Goal: Task Accomplishment & Management: Complete application form

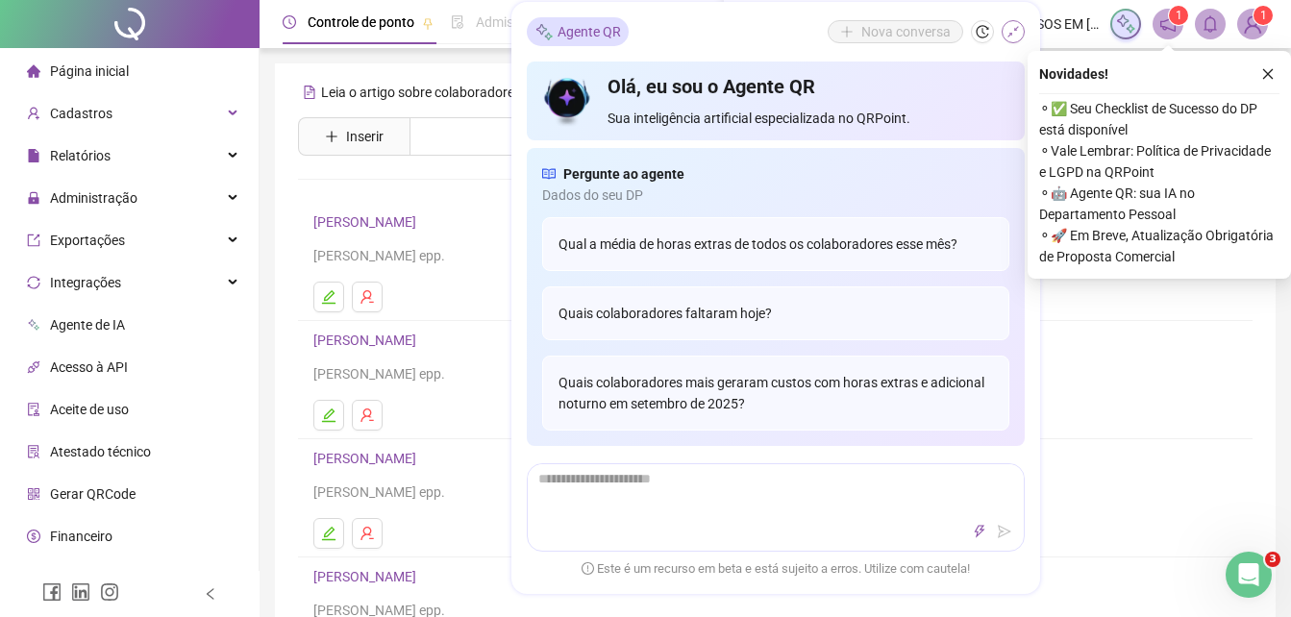
click at [1003, 26] on button "button" at bounding box center [1012, 31] width 23 height 23
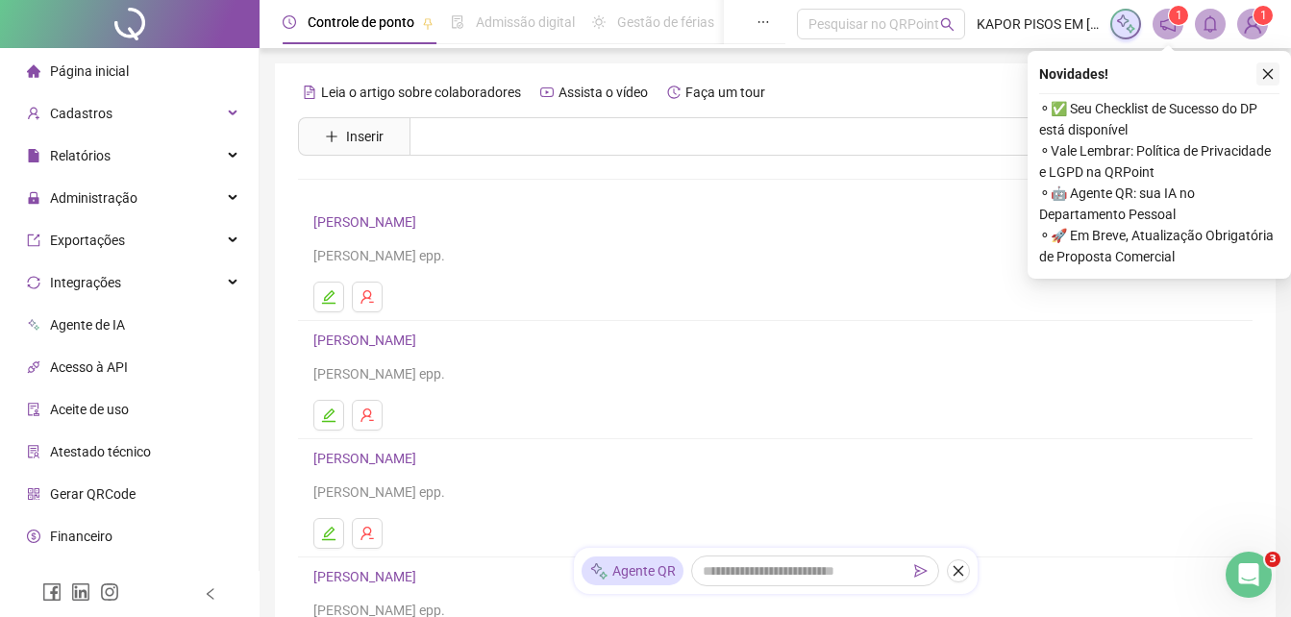
click at [1264, 74] on icon "close" at bounding box center [1267, 73] width 13 height 13
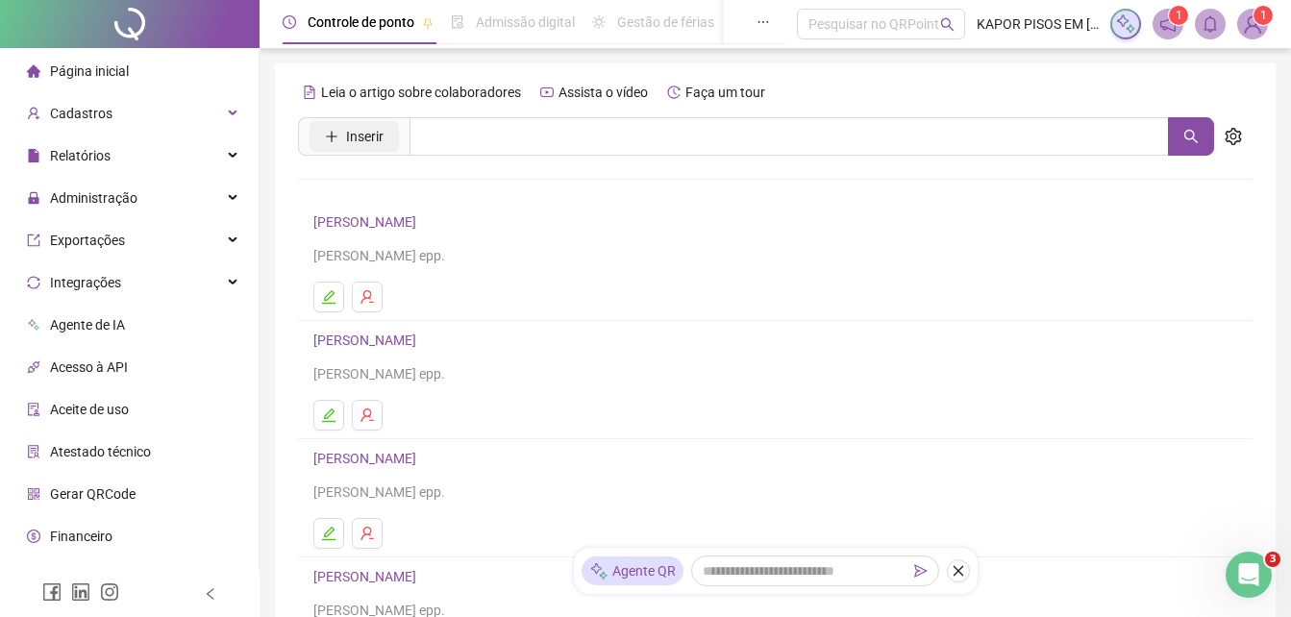
click at [370, 134] on span "Inserir" at bounding box center [364, 136] width 37 height 21
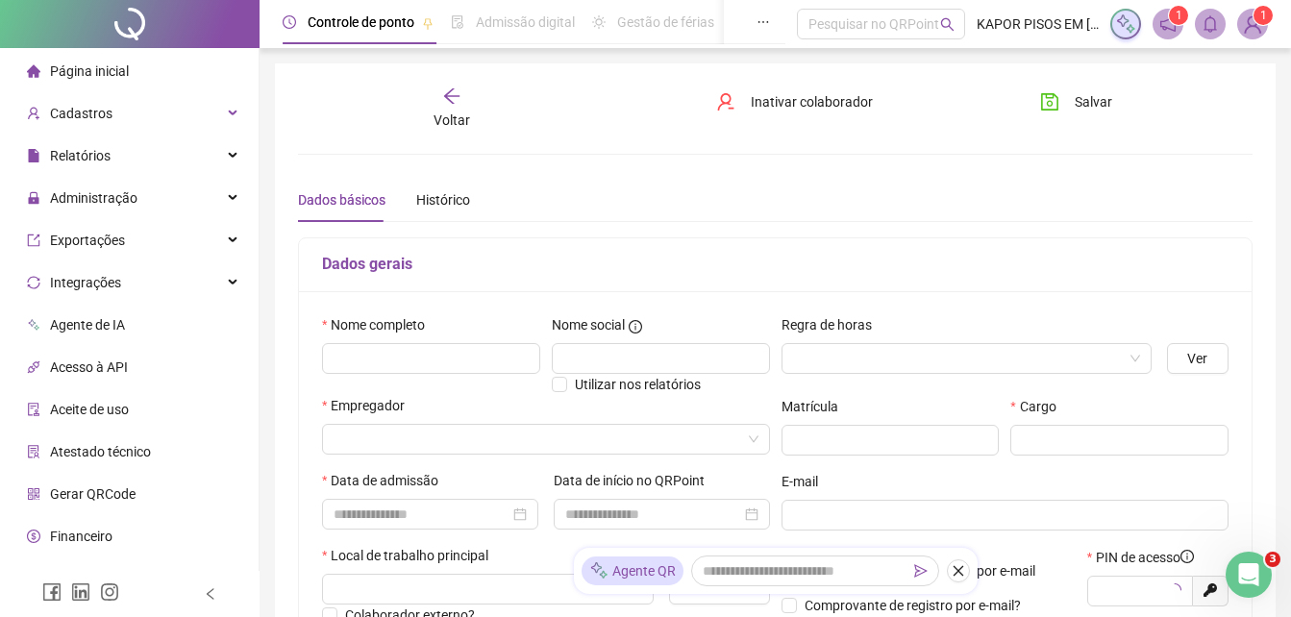
type input "*****"
click at [426, 367] on input "text" at bounding box center [431, 358] width 218 height 31
type input "**********"
click at [619, 351] on input "text" at bounding box center [661, 358] width 218 height 31
click at [1134, 344] on span at bounding box center [966, 358] width 347 height 29
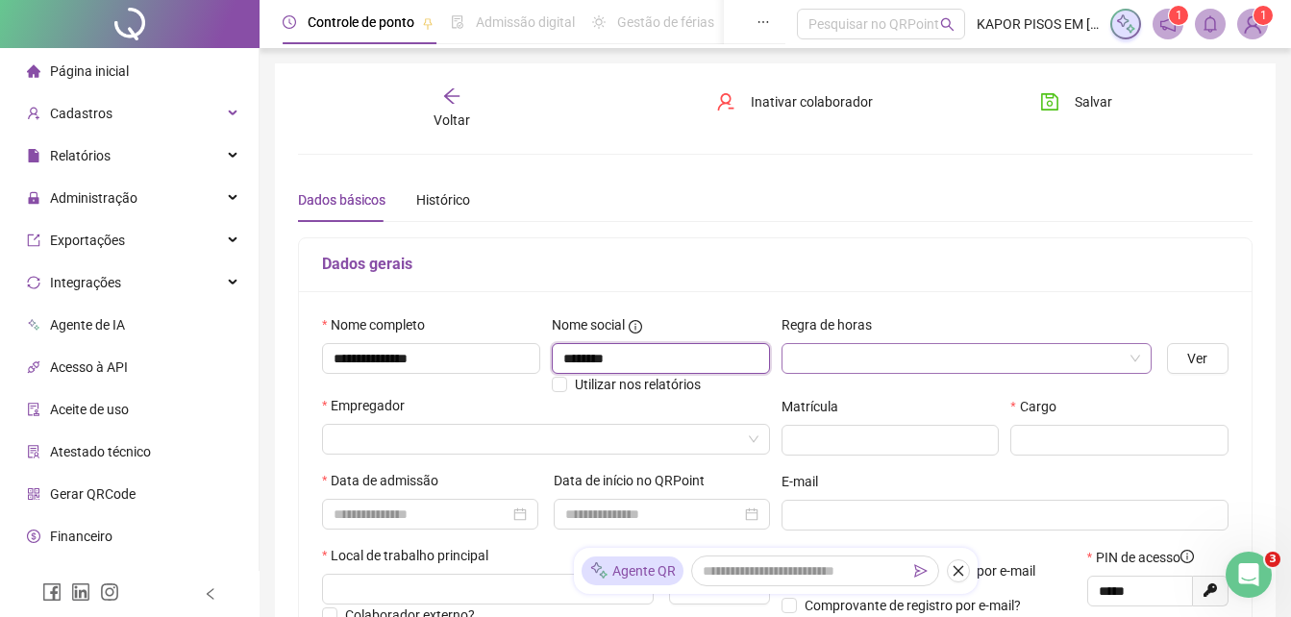
type input "*******"
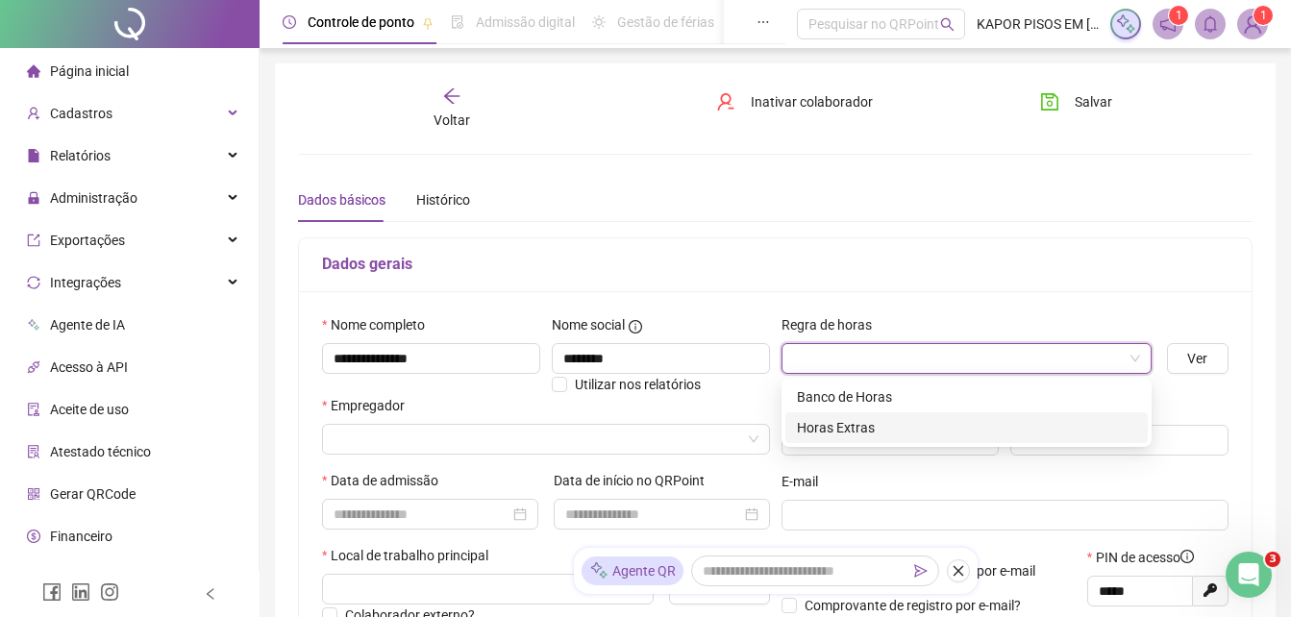
click at [871, 432] on div "Horas Extras" at bounding box center [966, 427] width 339 height 21
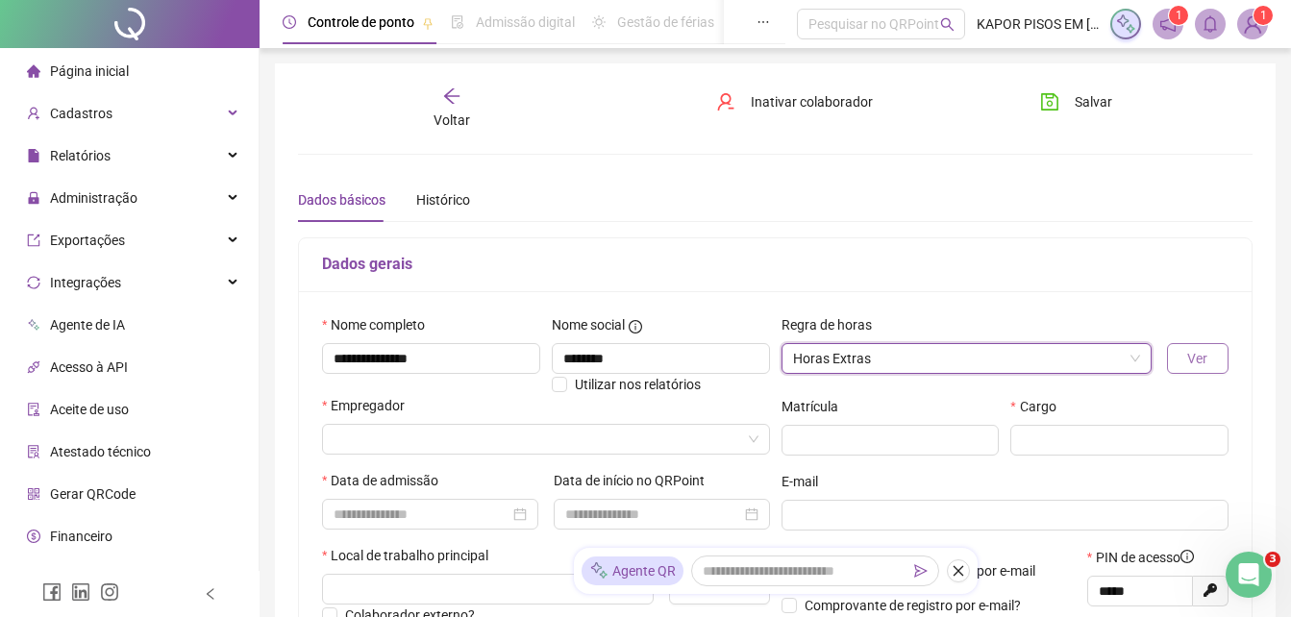
click at [1209, 351] on button "Ver" at bounding box center [1198, 358] width 62 height 31
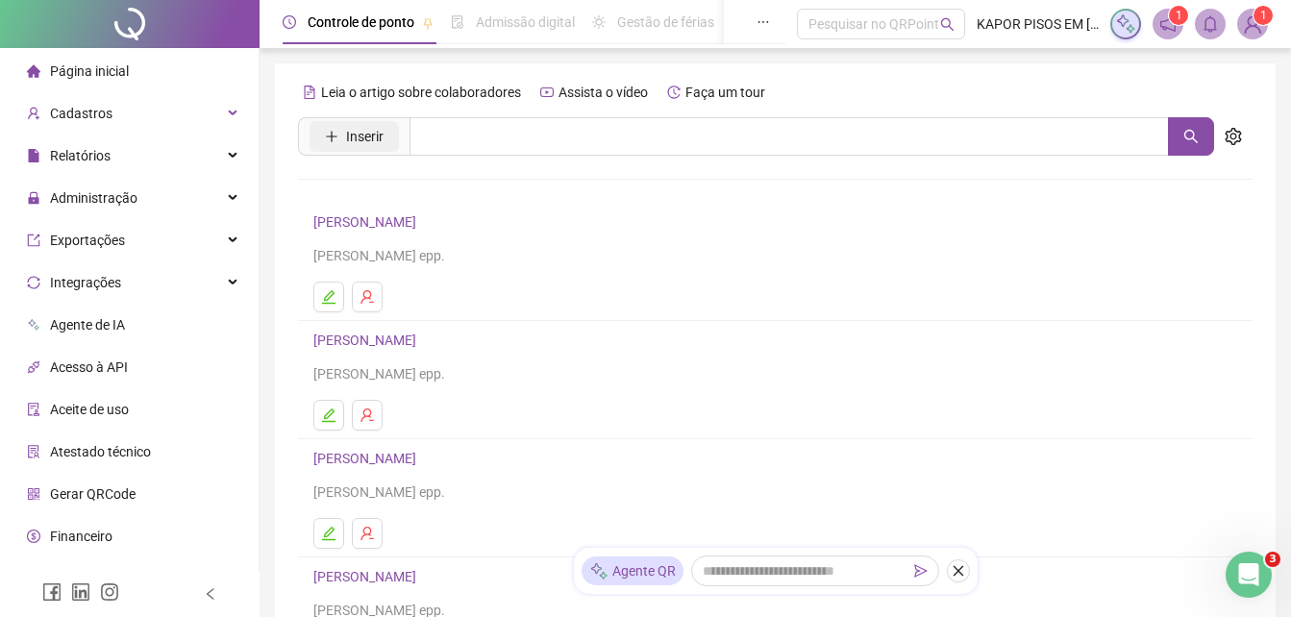
click at [363, 136] on span "Inserir" at bounding box center [364, 136] width 37 height 21
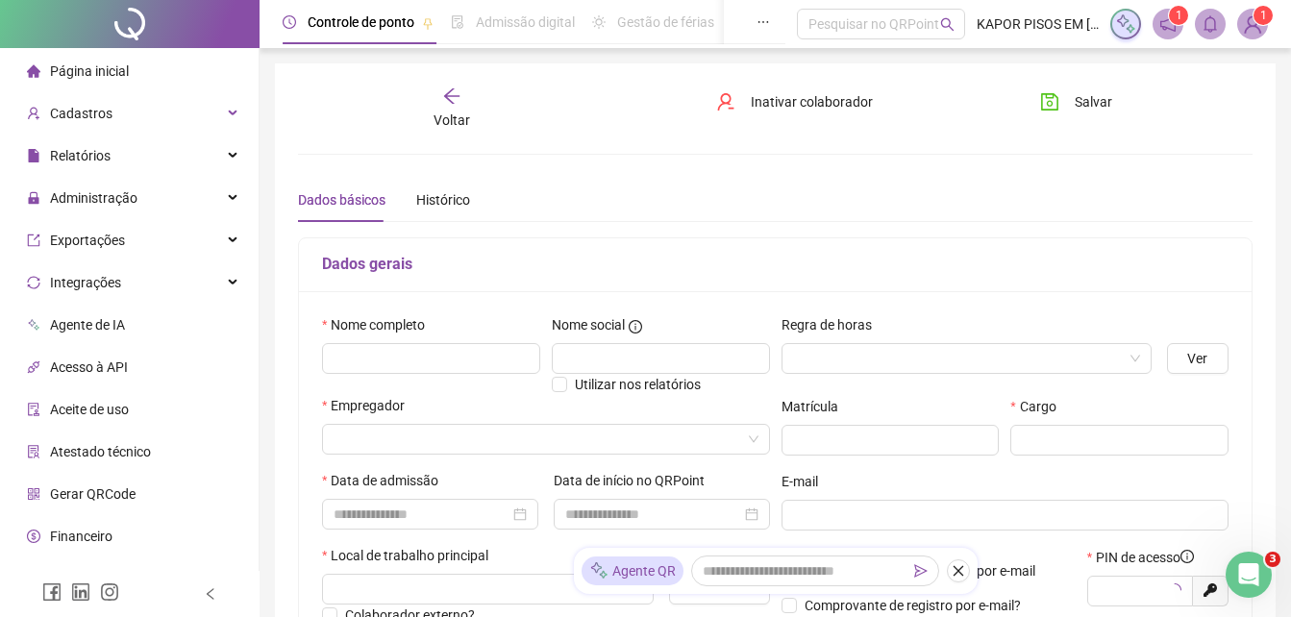
type input "*****"
click at [390, 360] on input "text" at bounding box center [431, 358] width 218 height 31
type input "**********"
click at [673, 348] on input "text" at bounding box center [661, 358] width 218 height 31
type input "*******"
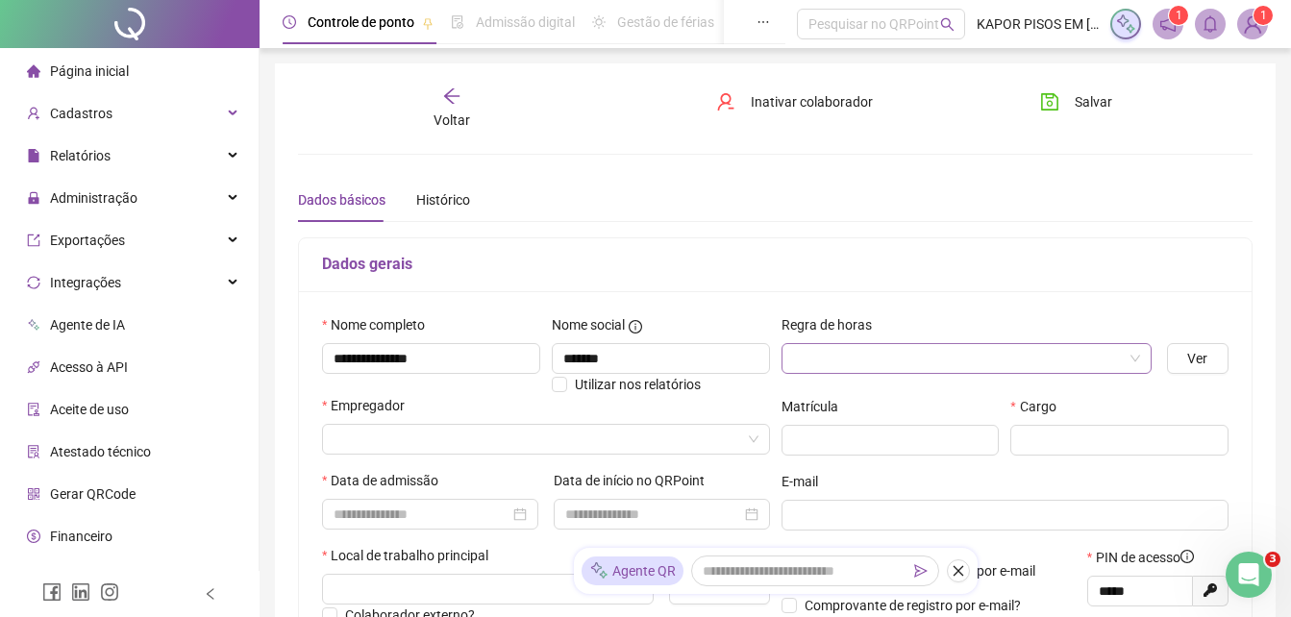
click at [850, 361] on input "search" at bounding box center [958, 358] width 330 height 29
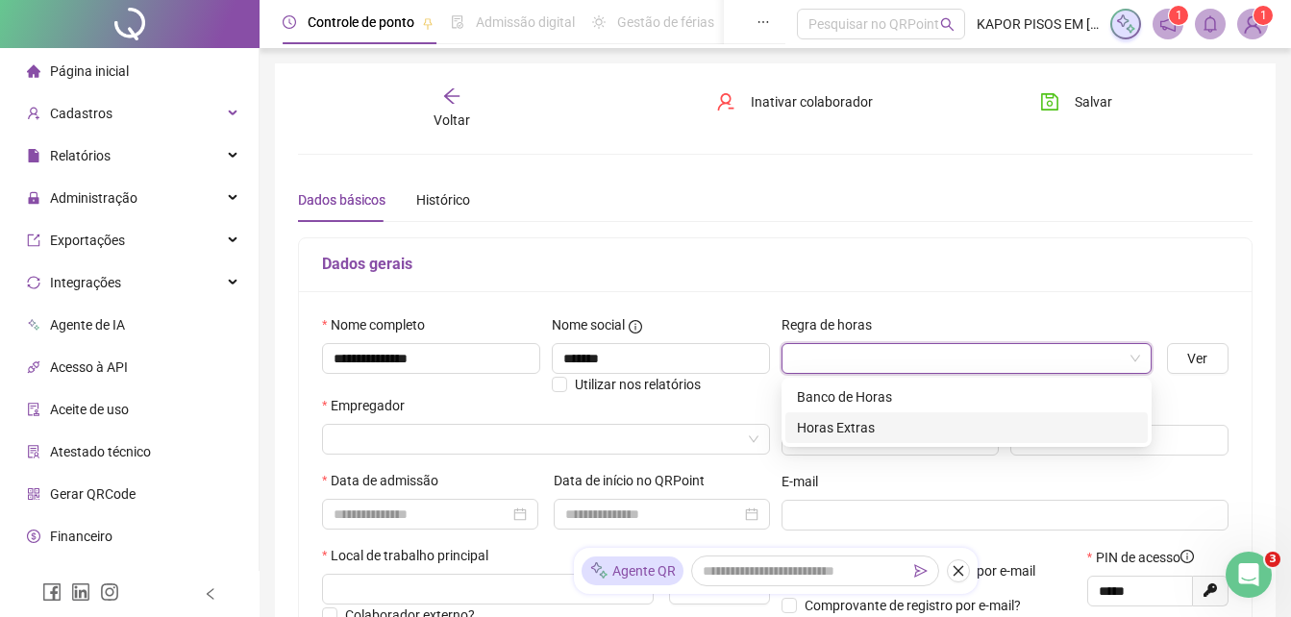
click at [900, 425] on div "Horas Extras" at bounding box center [966, 427] width 339 height 21
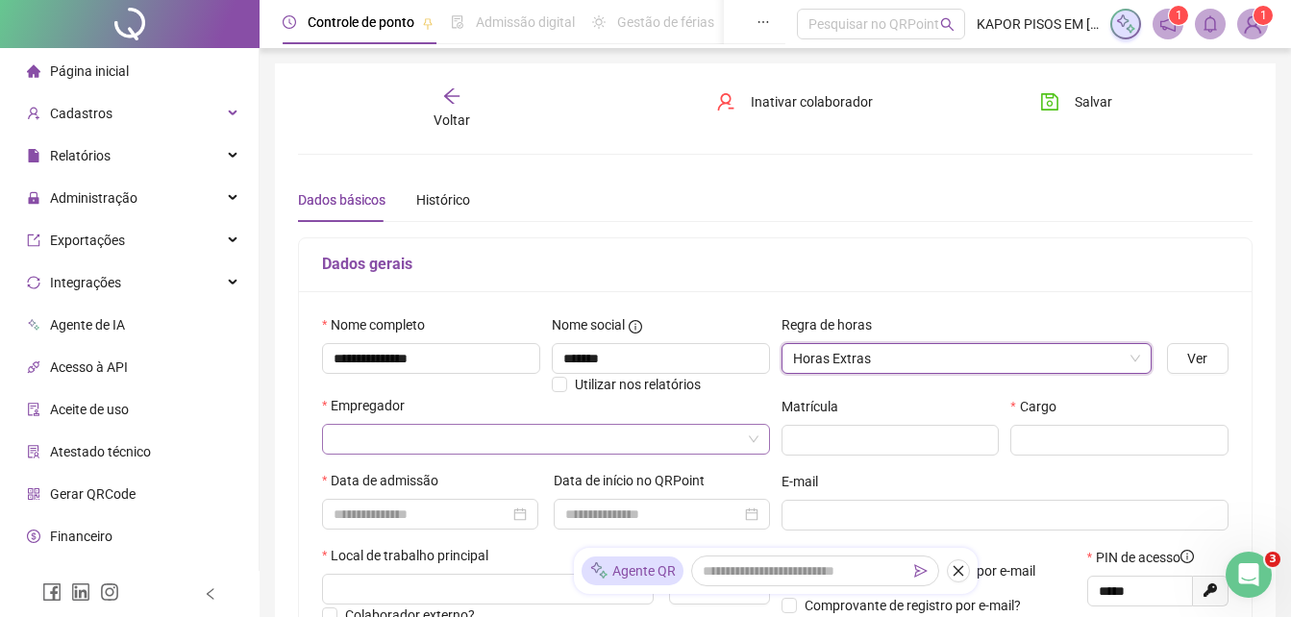
click at [593, 446] on input "search" at bounding box center [537, 439] width 408 height 29
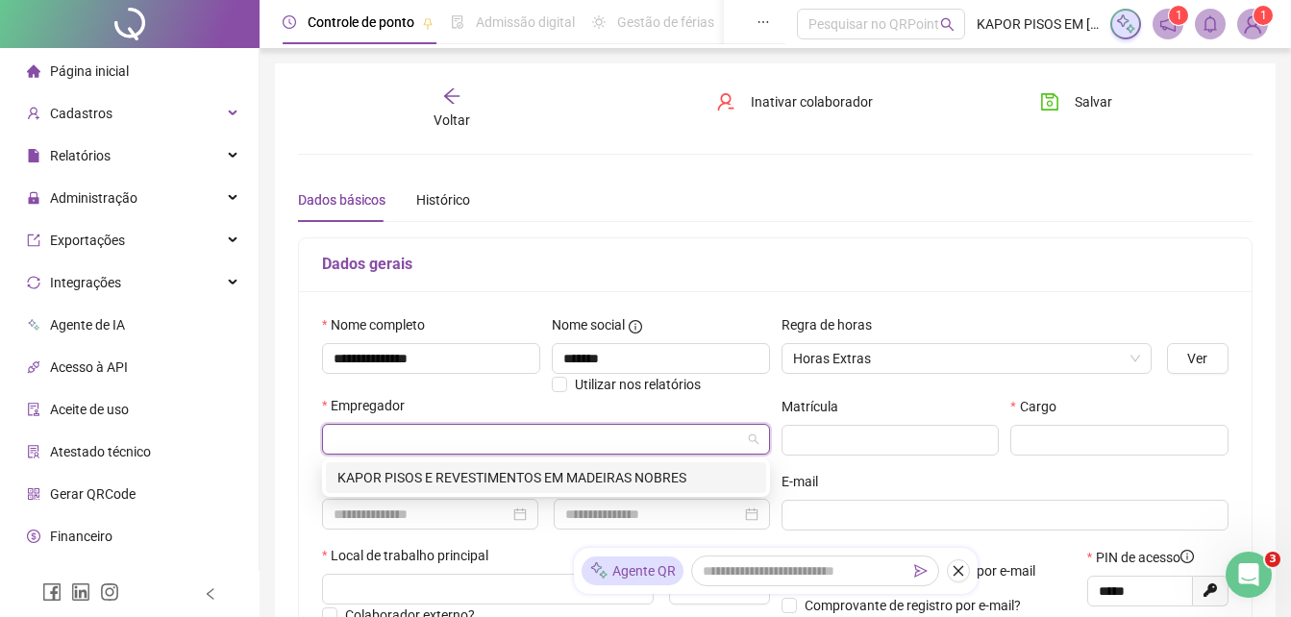
click at [570, 472] on div "KAPOR PISOS E REVESTIMENTOS EM MADEIRAS NOBRES" at bounding box center [545, 477] width 417 height 21
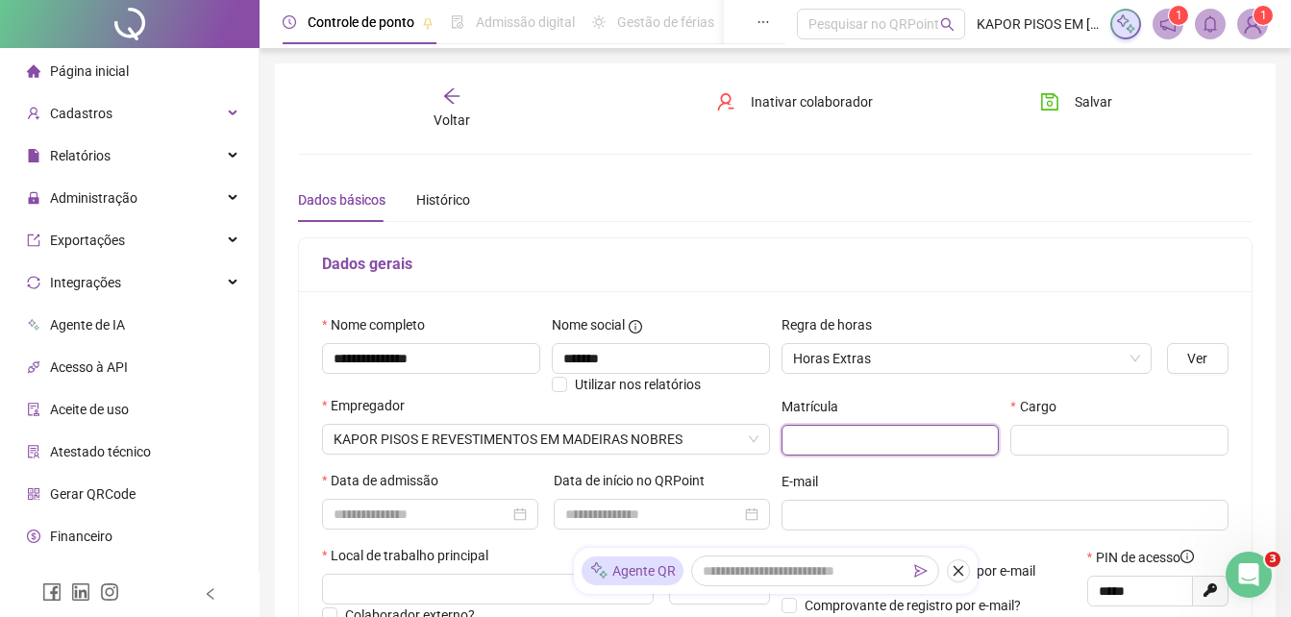
click at [978, 435] on input "text" at bounding box center [890, 440] width 218 height 31
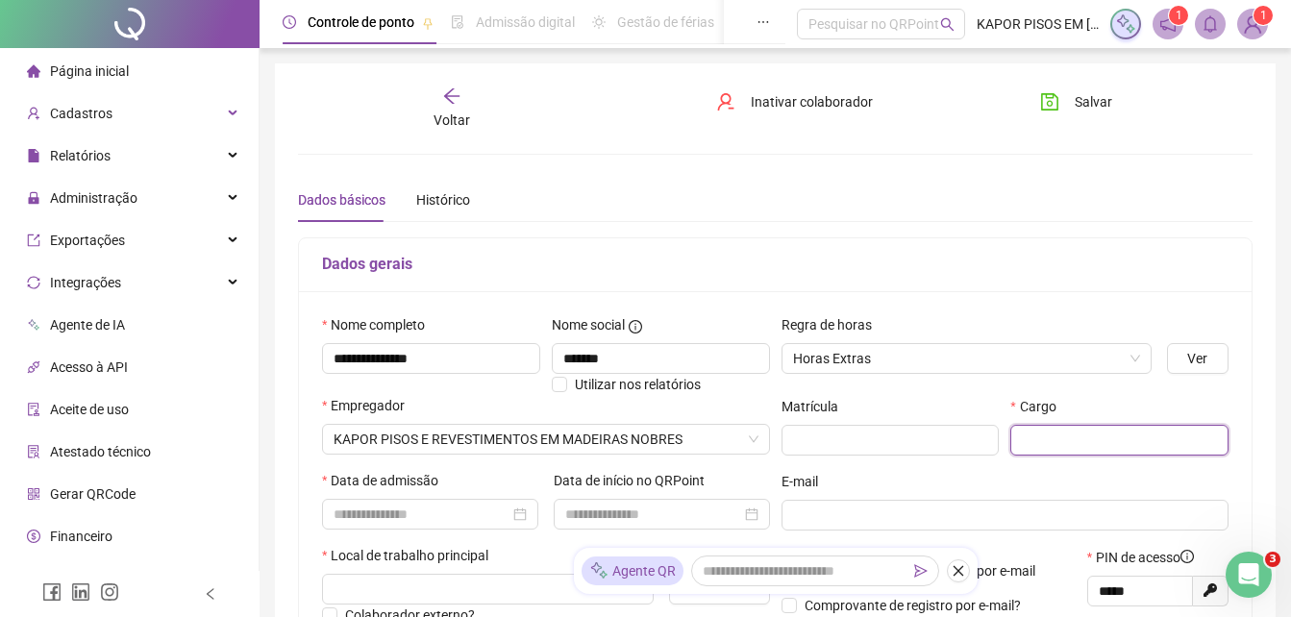
click at [1163, 439] on input "text" at bounding box center [1119, 440] width 218 height 31
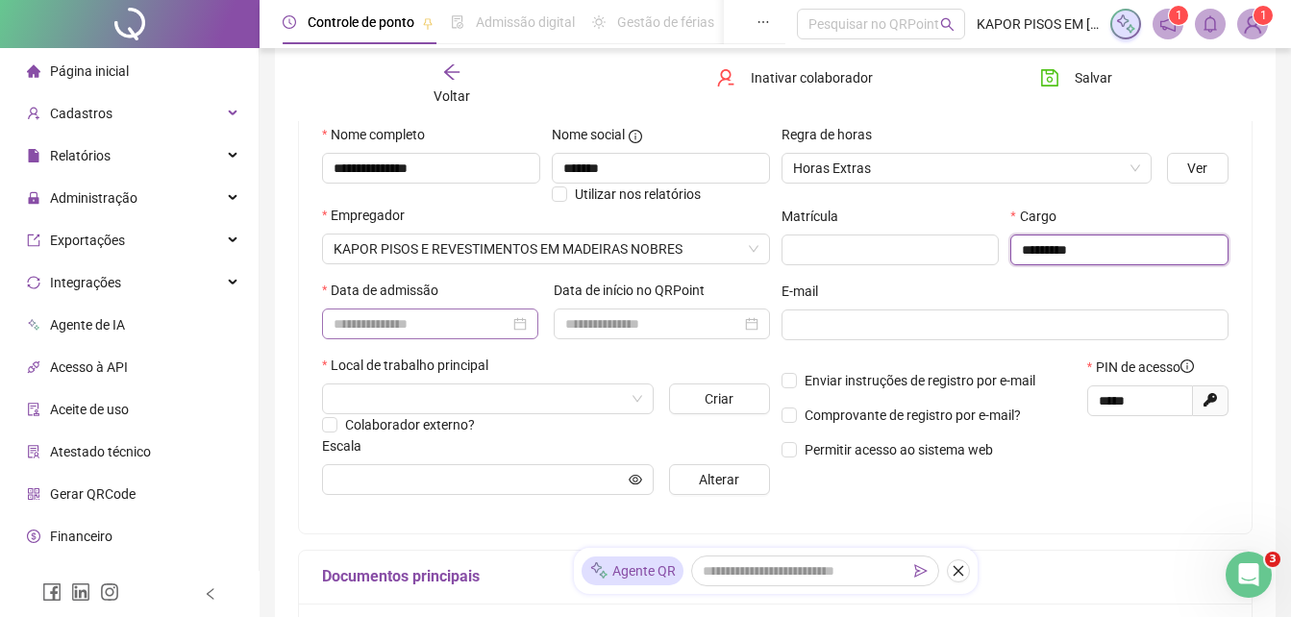
scroll to position [192, 0]
type input "*********"
click at [461, 329] on input at bounding box center [421, 321] width 176 height 21
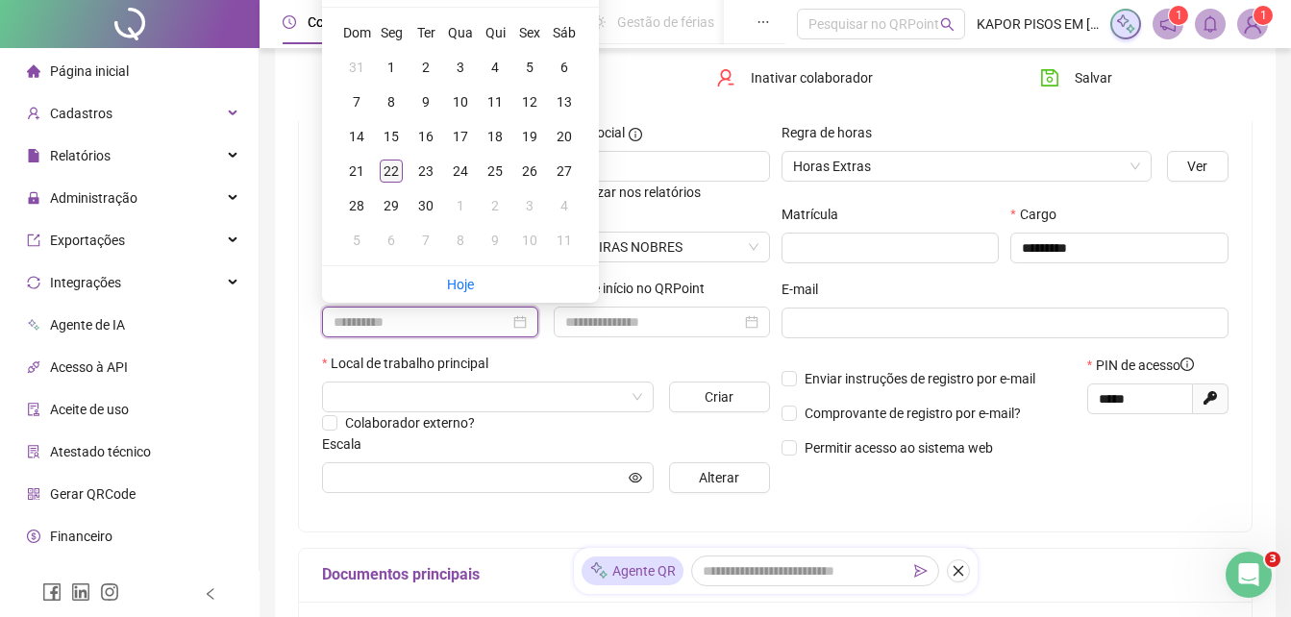
type input "**********"
click at [388, 166] on div "22" at bounding box center [391, 171] width 23 height 23
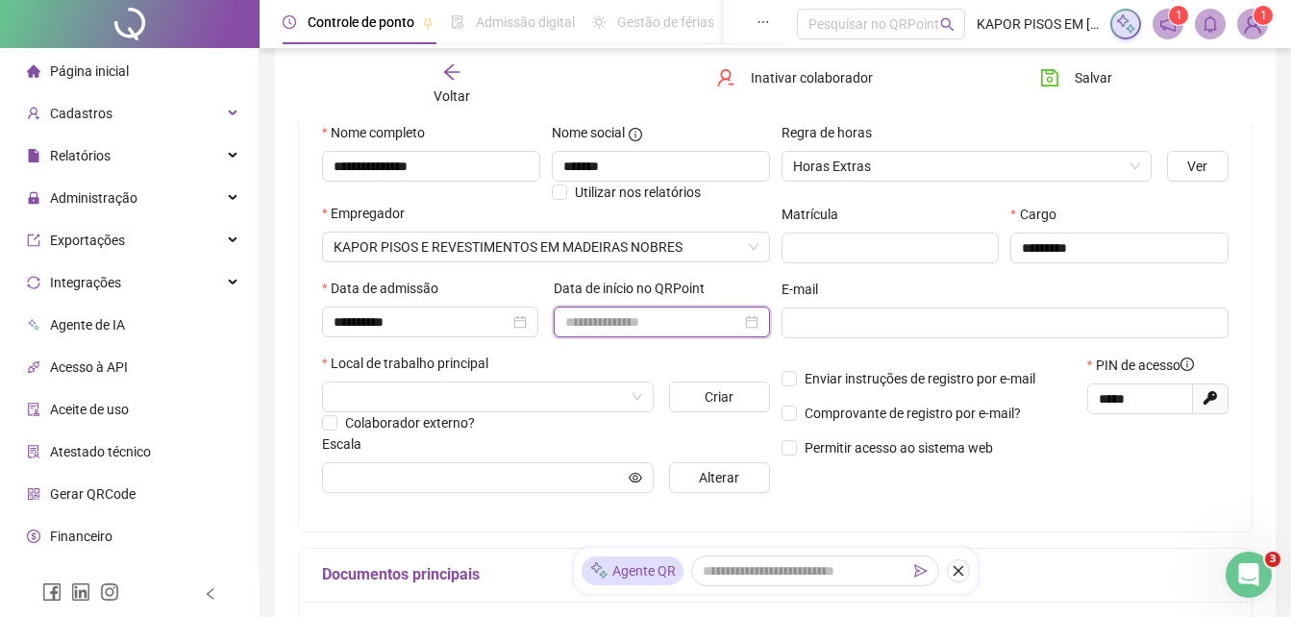
click at [688, 319] on input at bounding box center [653, 321] width 176 height 21
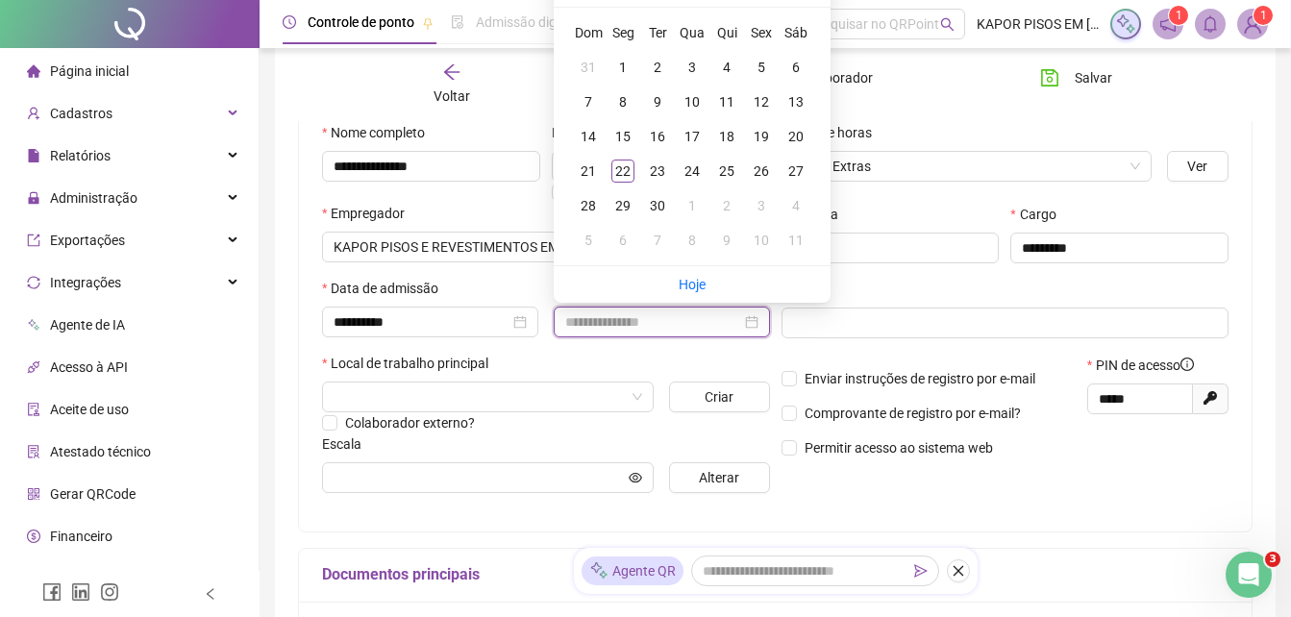
type input "**********"
click at [622, 178] on div "22" at bounding box center [622, 171] width 23 height 23
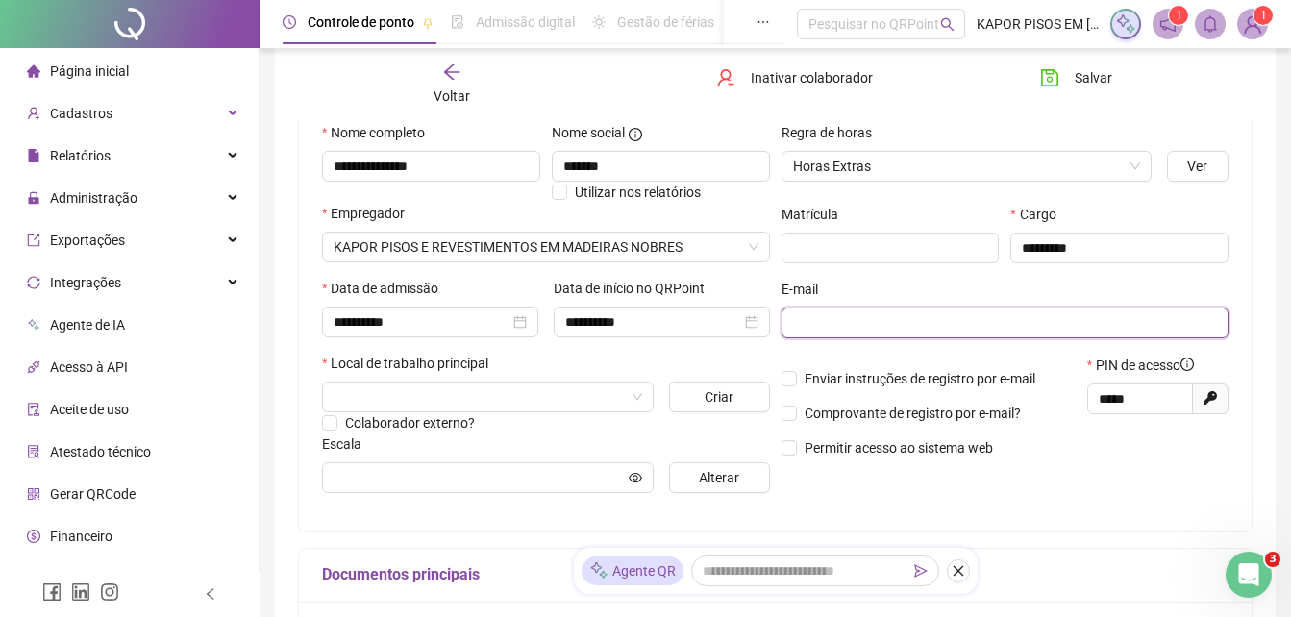
click at [957, 321] on input "text" at bounding box center [1003, 322] width 421 height 21
paste input "**********"
type input "**********"
click at [409, 403] on input "search" at bounding box center [478, 397] width 291 height 29
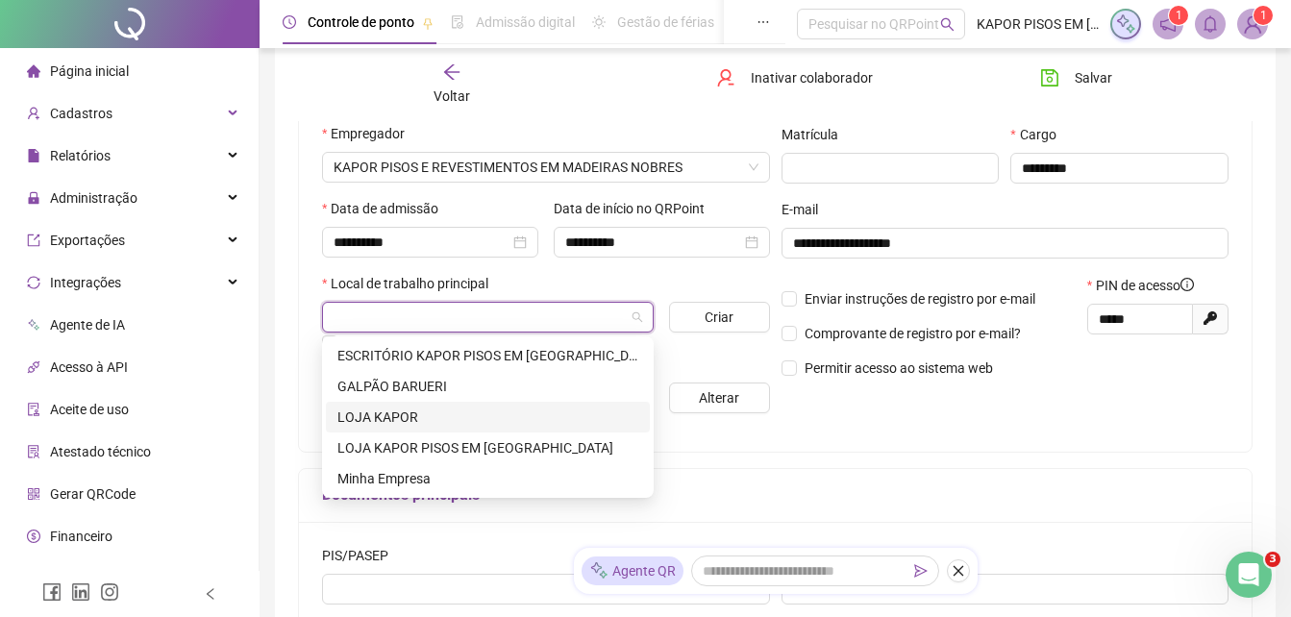
scroll to position [288, 0]
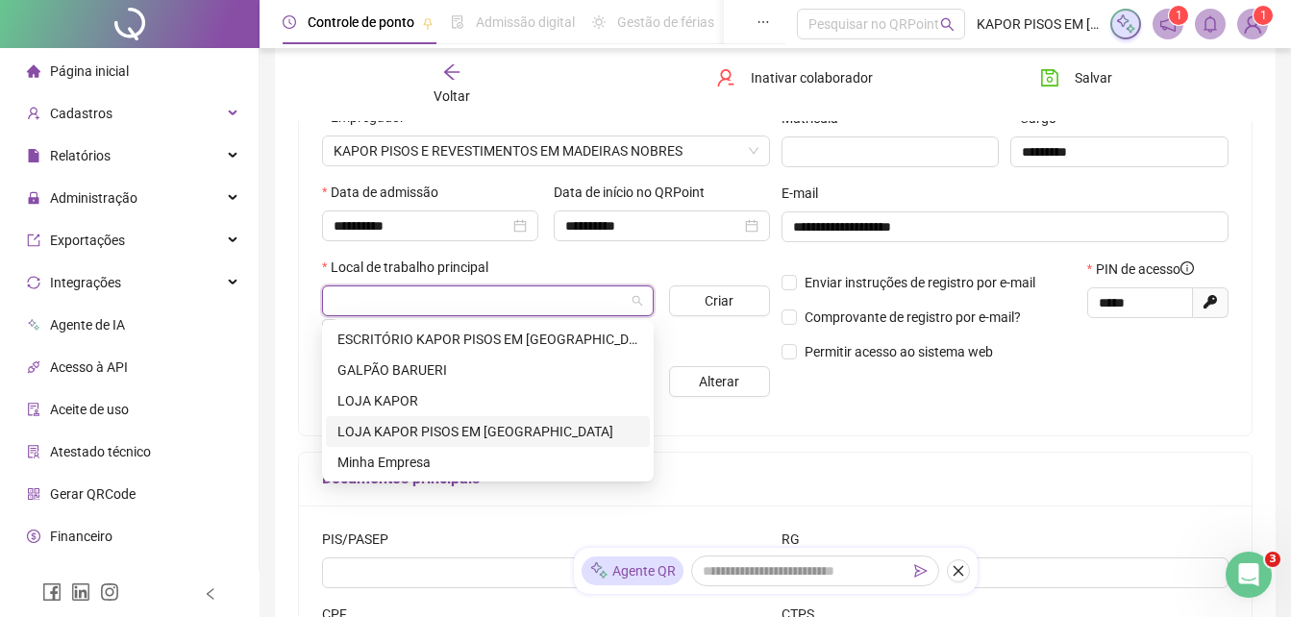
drag, startPoint x: 411, startPoint y: 421, endPoint x: 486, endPoint y: 422, distance: 75.0
click at [412, 422] on div "LOJA KAPOR PISOS EM [GEOGRAPHIC_DATA]" at bounding box center [487, 431] width 301 height 21
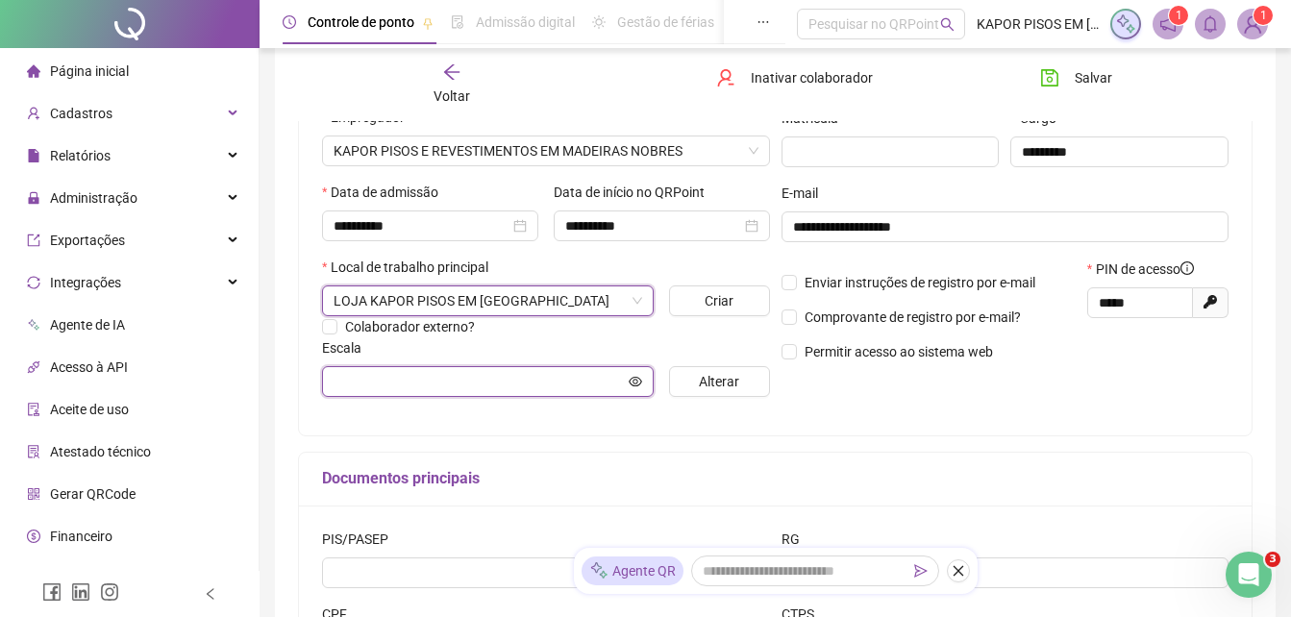
click at [344, 371] on input "text" at bounding box center [478, 381] width 291 height 21
click at [631, 383] on icon "eye" at bounding box center [635, 381] width 13 height 13
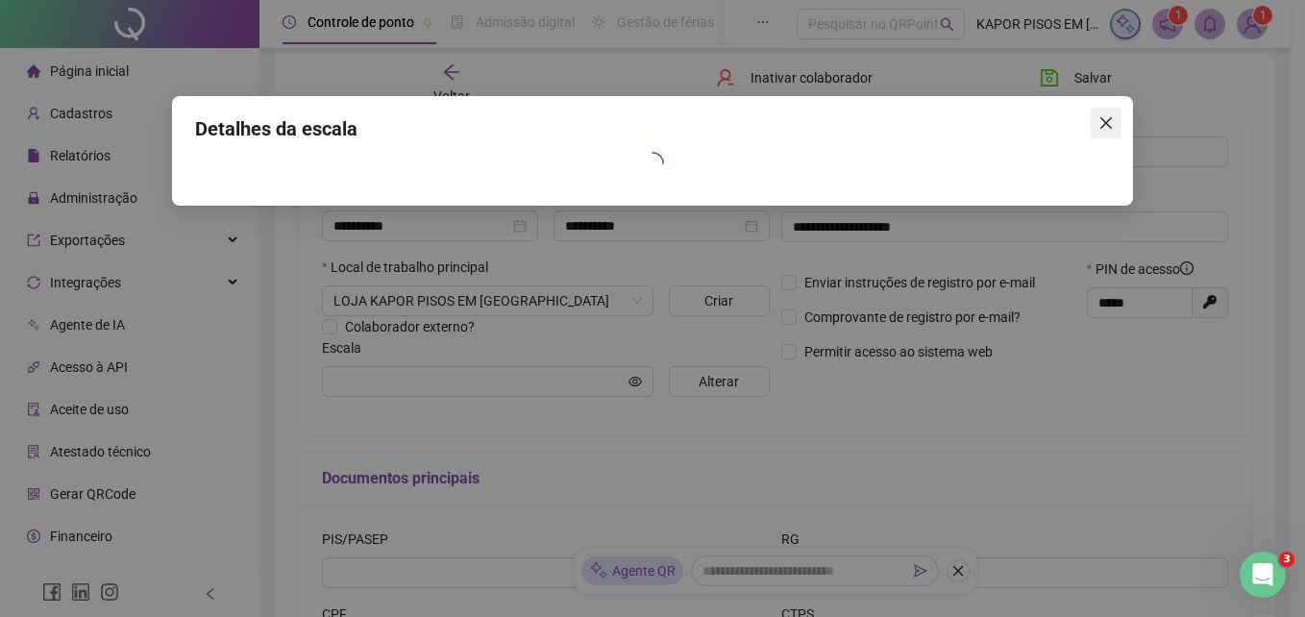
click at [1112, 124] on icon "close" at bounding box center [1106, 122] width 15 height 15
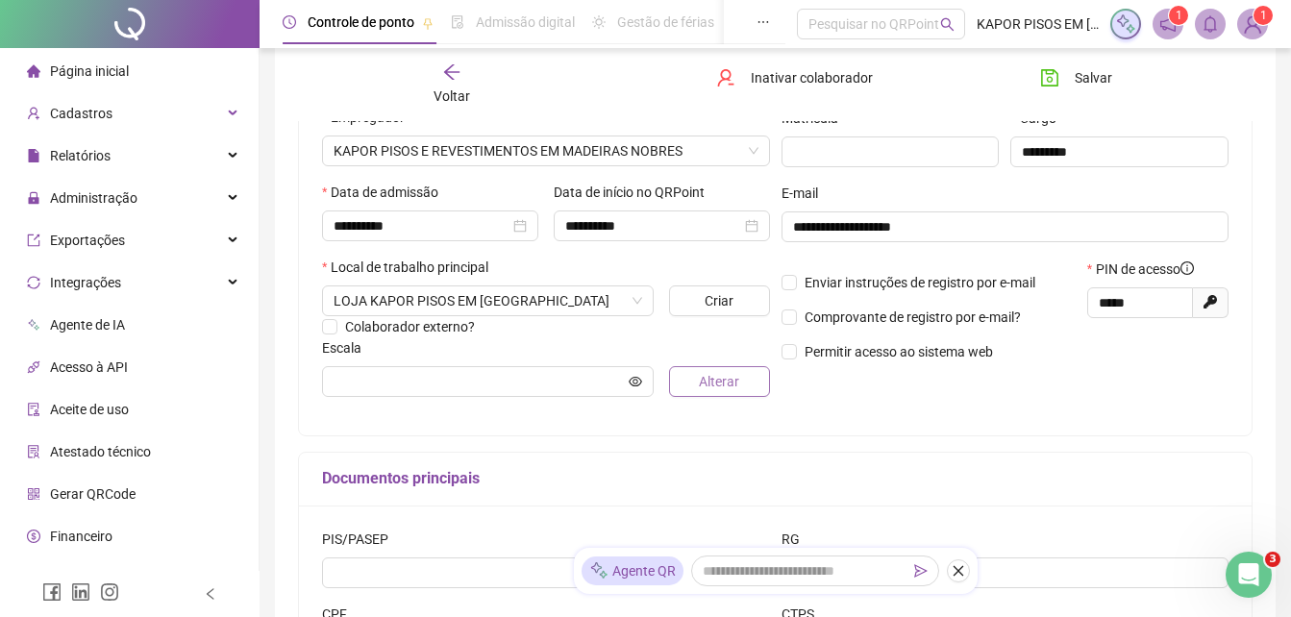
click at [708, 396] on button "Alterar" at bounding box center [719, 381] width 100 height 31
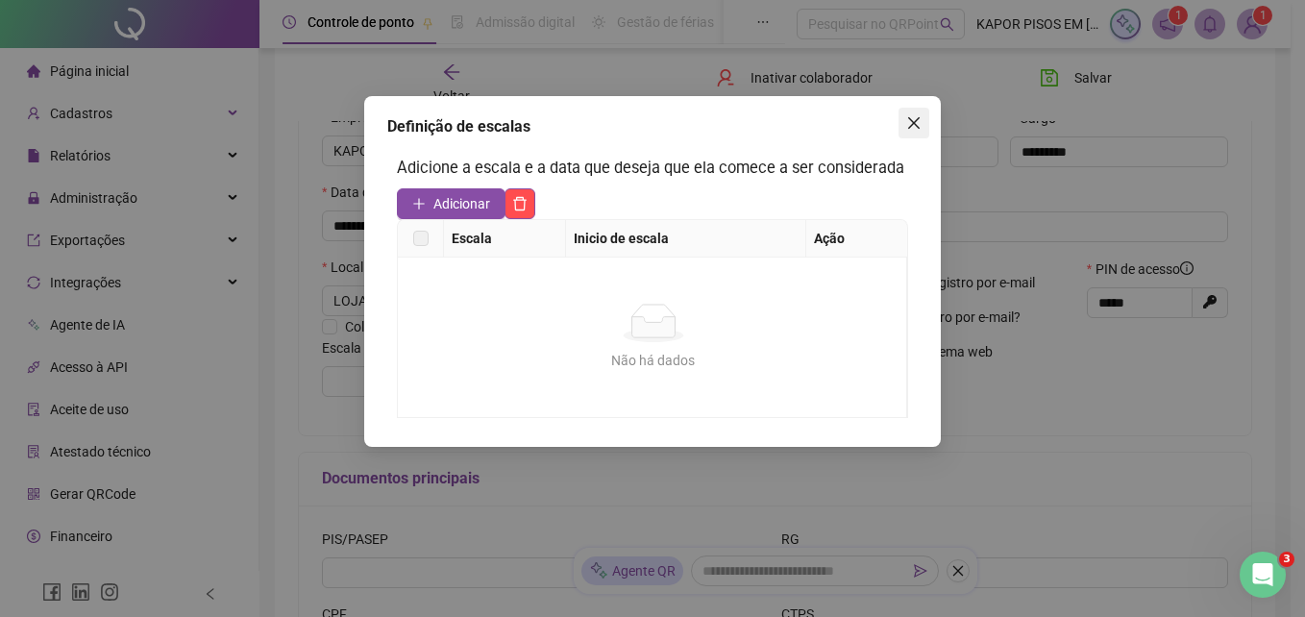
click at [918, 131] on button "Close" at bounding box center [914, 123] width 31 height 31
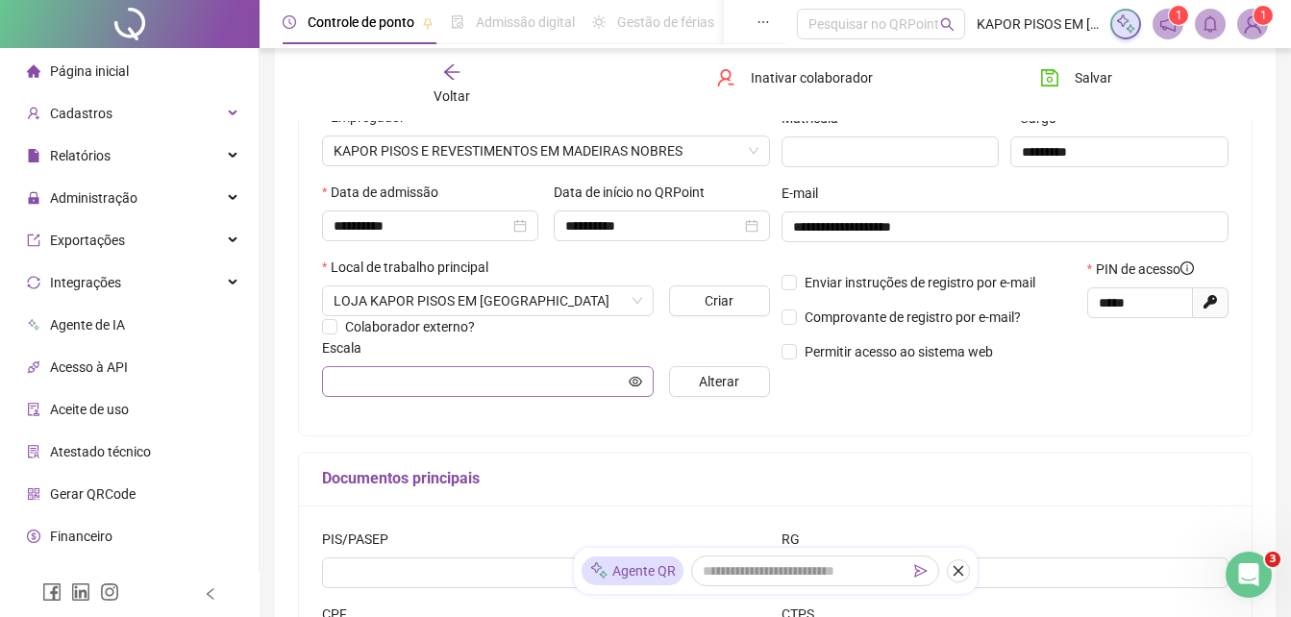
click at [373, 394] on span at bounding box center [488, 381] width 332 height 31
click at [395, 376] on input "text" at bounding box center [478, 381] width 291 height 21
click at [618, 383] on input "text" at bounding box center [478, 381] width 291 height 21
click at [630, 373] on span at bounding box center [635, 381] width 13 height 21
click at [634, 377] on icon "eye" at bounding box center [635, 381] width 13 height 10
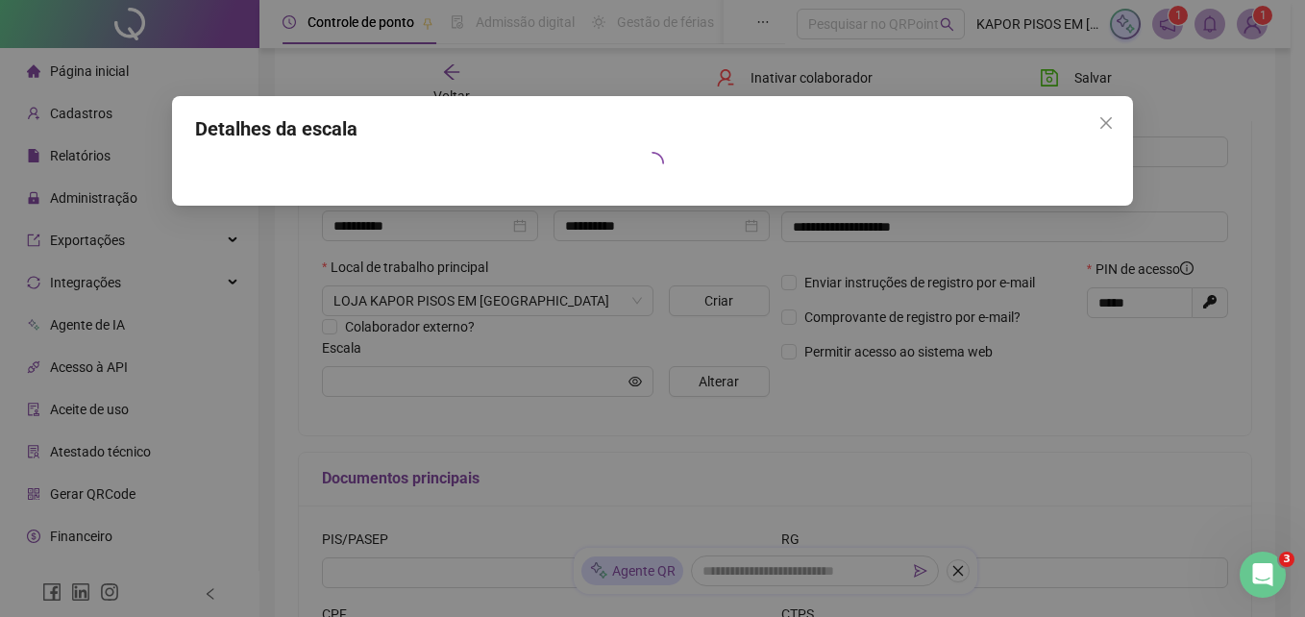
click at [1089, 128] on h4 "Detalhes da escala" at bounding box center [652, 128] width 915 height 27
click at [1096, 128] on span "Close" at bounding box center [1106, 122] width 31 height 15
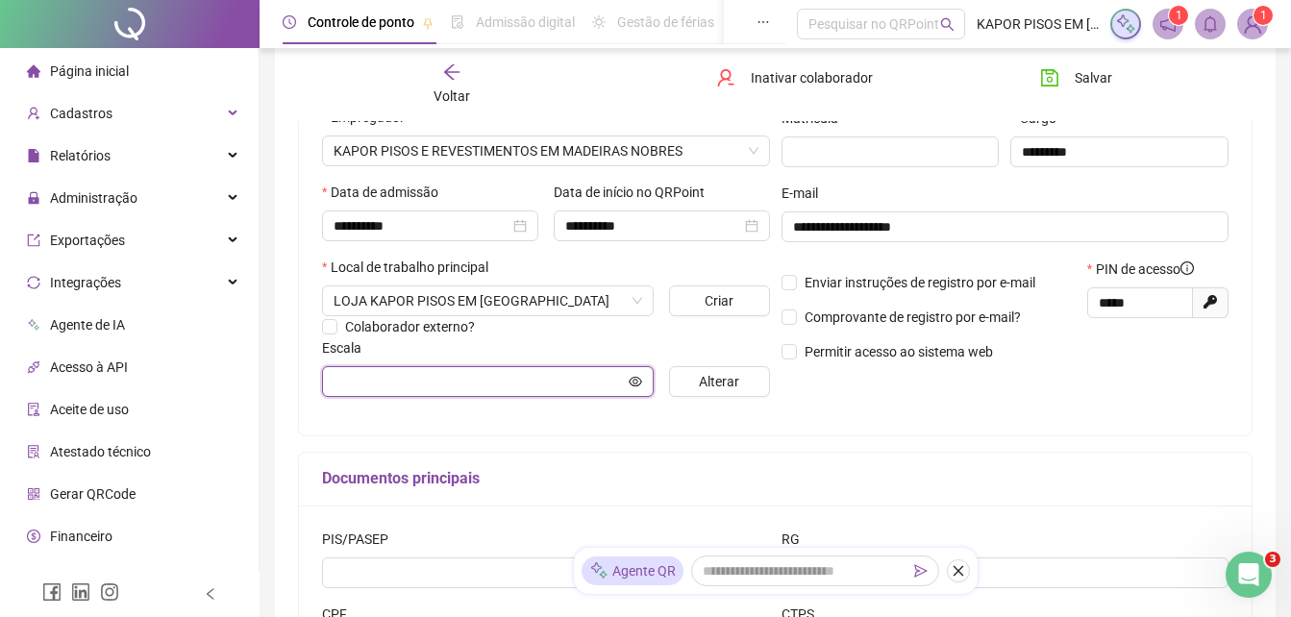
click at [370, 379] on input "text" at bounding box center [478, 381] width 291 height 21
click at [630, 388] on span at bounding box center [635, 381] width 13 height 21
click at [634, 379] on icon "eye" at bounding box center [635, 381] width 13 height 10
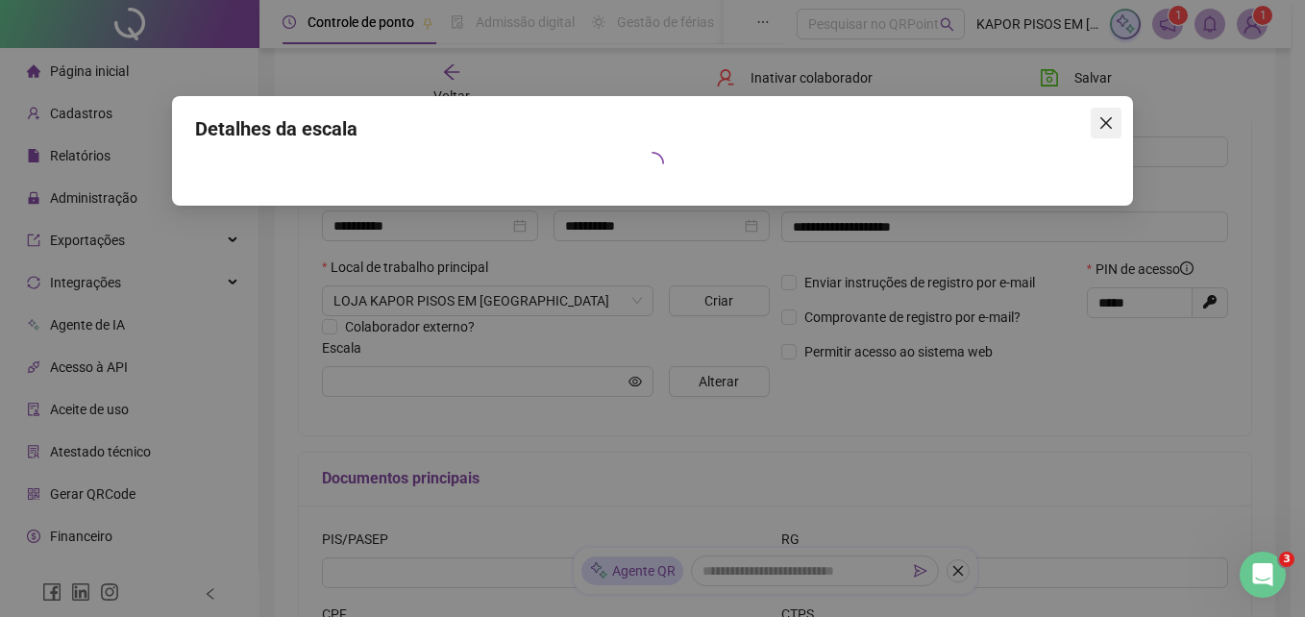
click at [1114, 121] on span "Close" at bounding box center [1106, 122] width 31 height 15
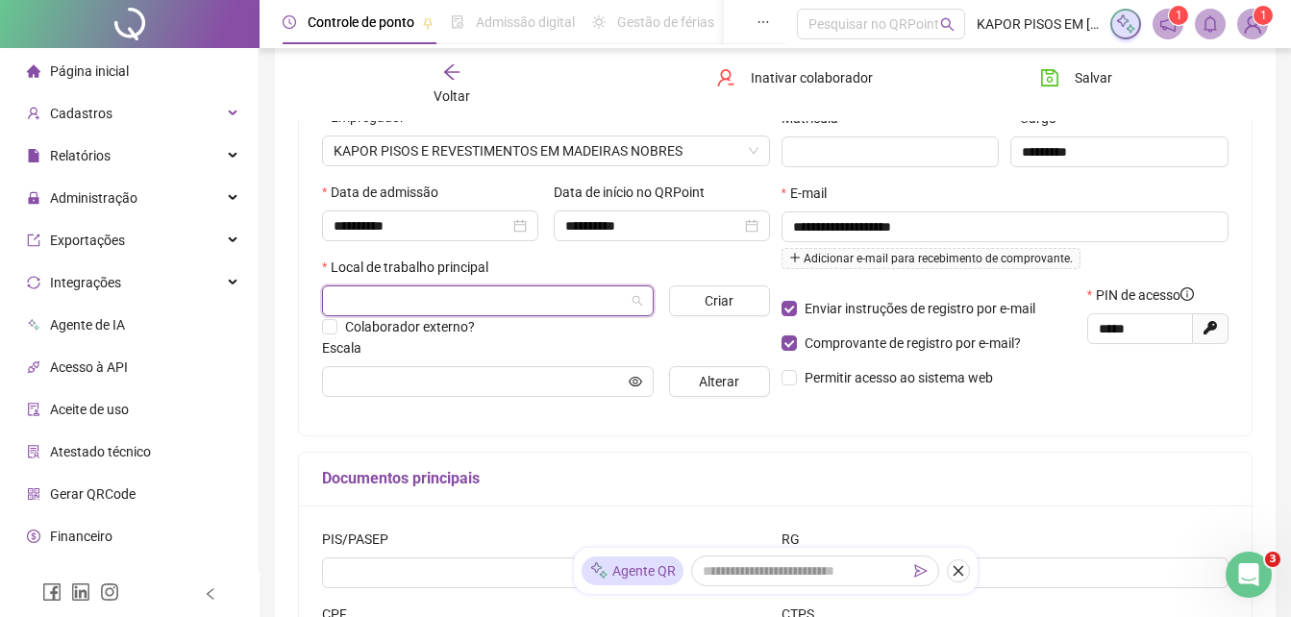
click at [631, 306] on span at bounding box center [487, 300] width 309 height 29
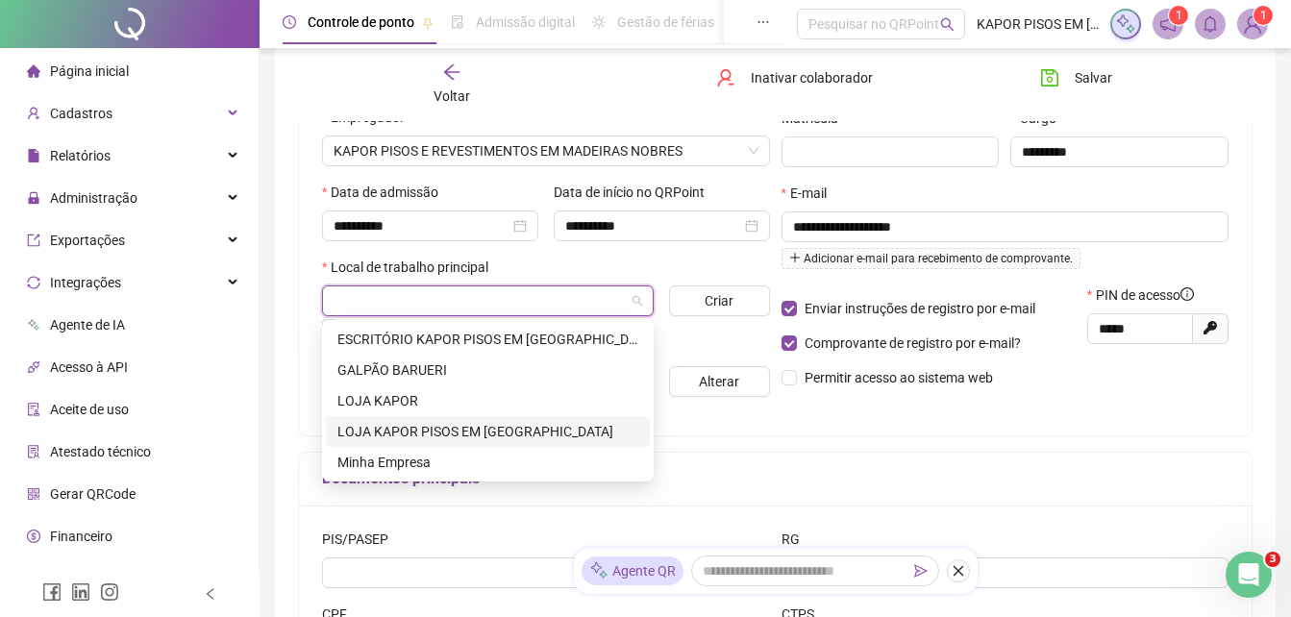
click at [402, 422] on div "LOJA KAPOR PISOS EM [GEOGRAPHIC_DATA]" at bounding box center [487, 431] width 301 height 21
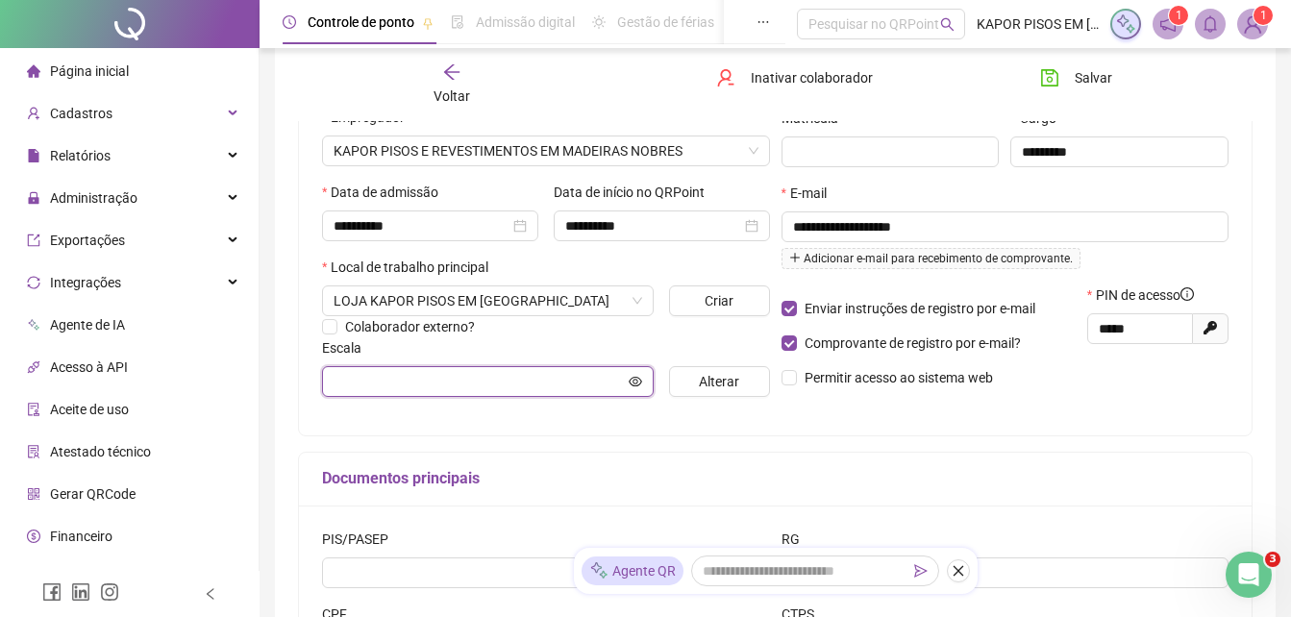
click at [590, 383] on input "text" at bounding box center [478, 381] width 291 height 21
click at [626, 383] on span at bounding box center [488, 381] width 332 height 31
click at [629, 383] on icon "eye" at bounding box center [635, 381] width 13 height 13
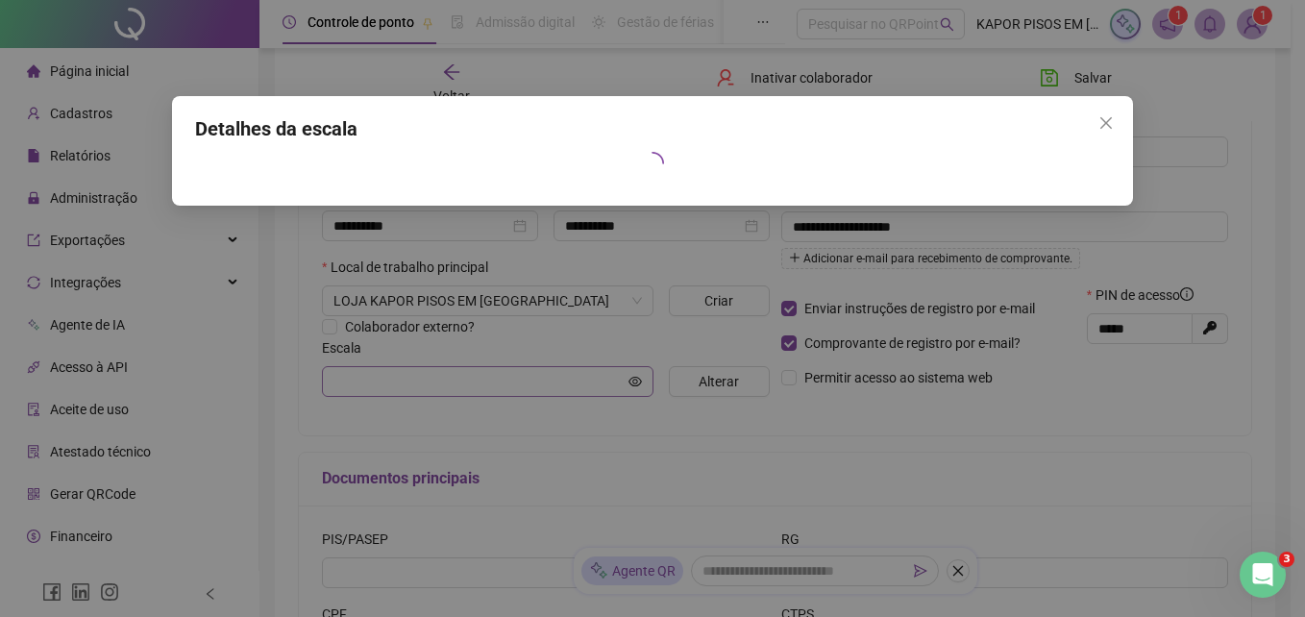
click at [629, 383] on div "Detalhes da escala" at bounding box center [652, 308] width 1305 height 617
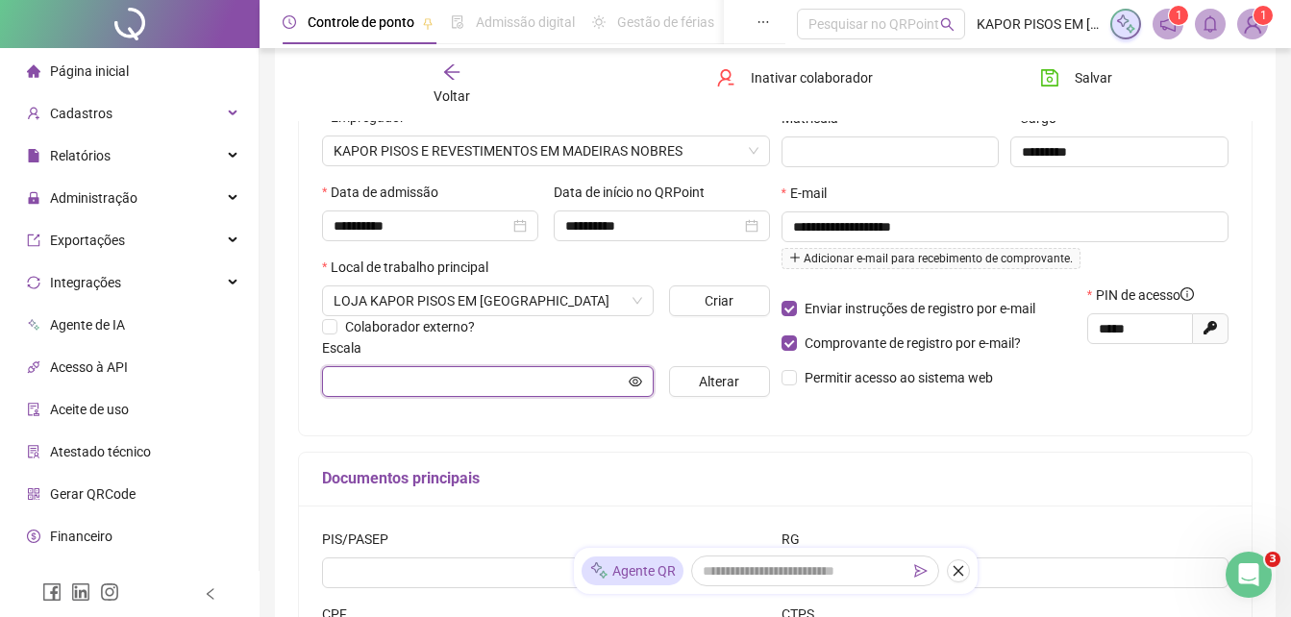
click at [629, 383] on icon "eye" at bounding box center [635, 381] width 13 height 13
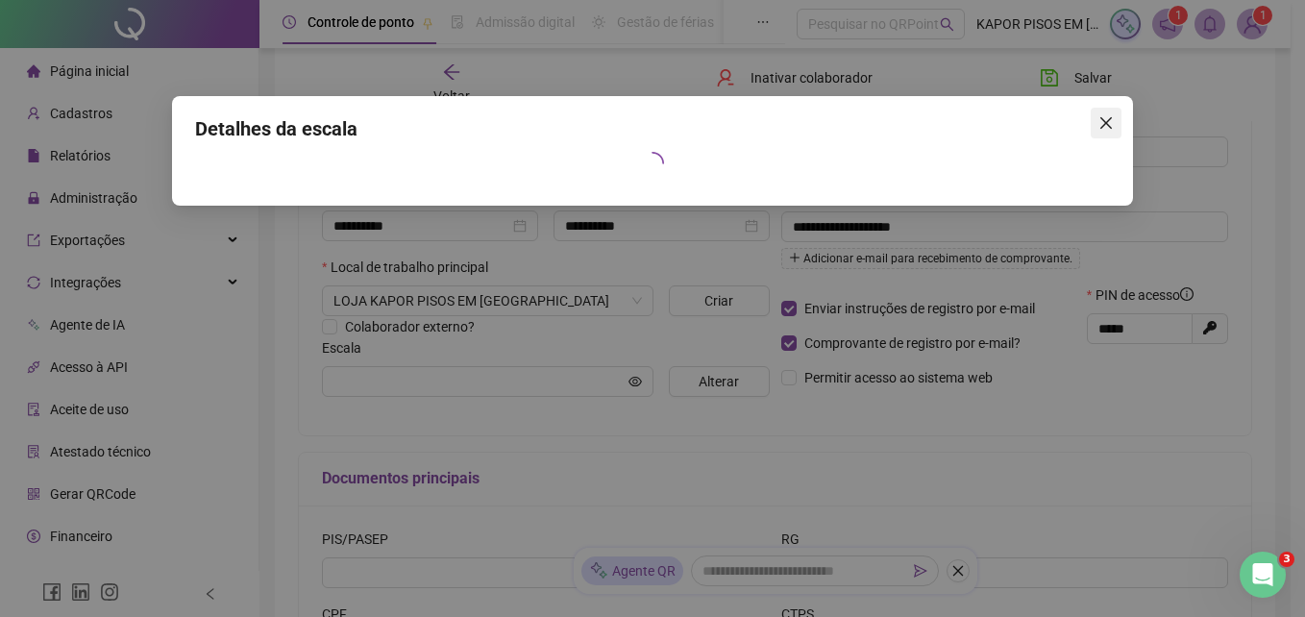
click at [1109, 119] on icon "close" at bounding box center [1106, 123] width 12 height 12
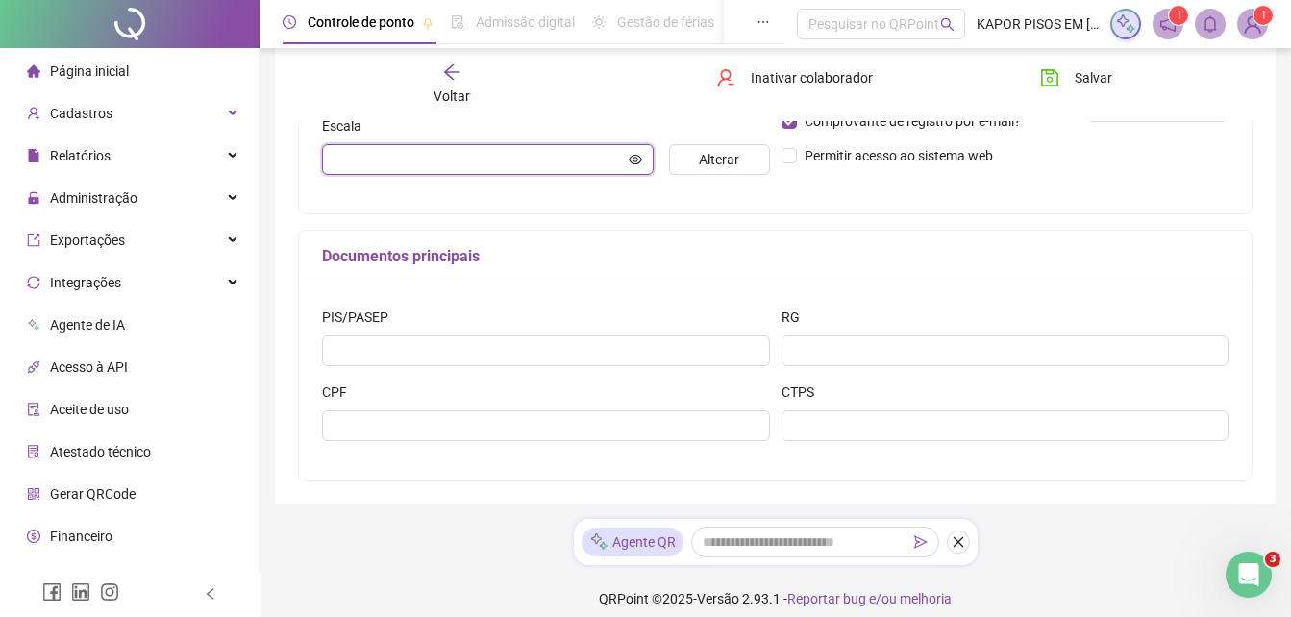
scroll to position [526, 0]
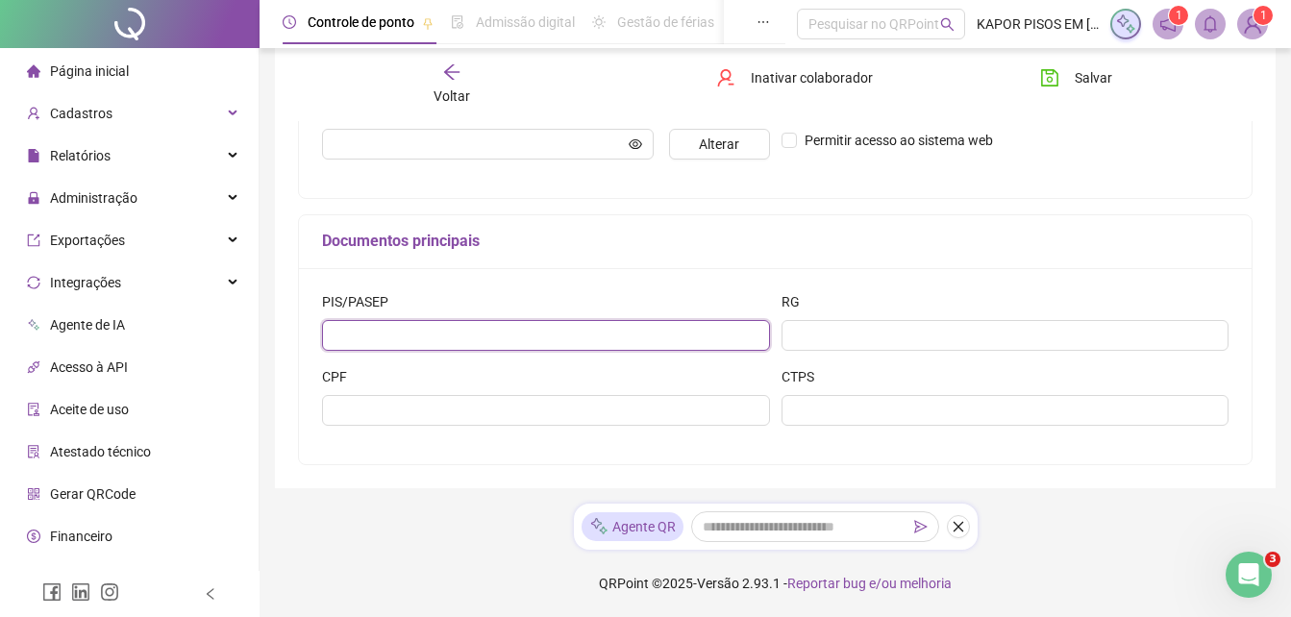
drag, startPoint x: 402, startPoint y: 334, endPoint x: 416, endPoint y: 329, distance: 15.5
click at [405, 333] on input "text" at bounding box center [546, 335] width 448 height 31
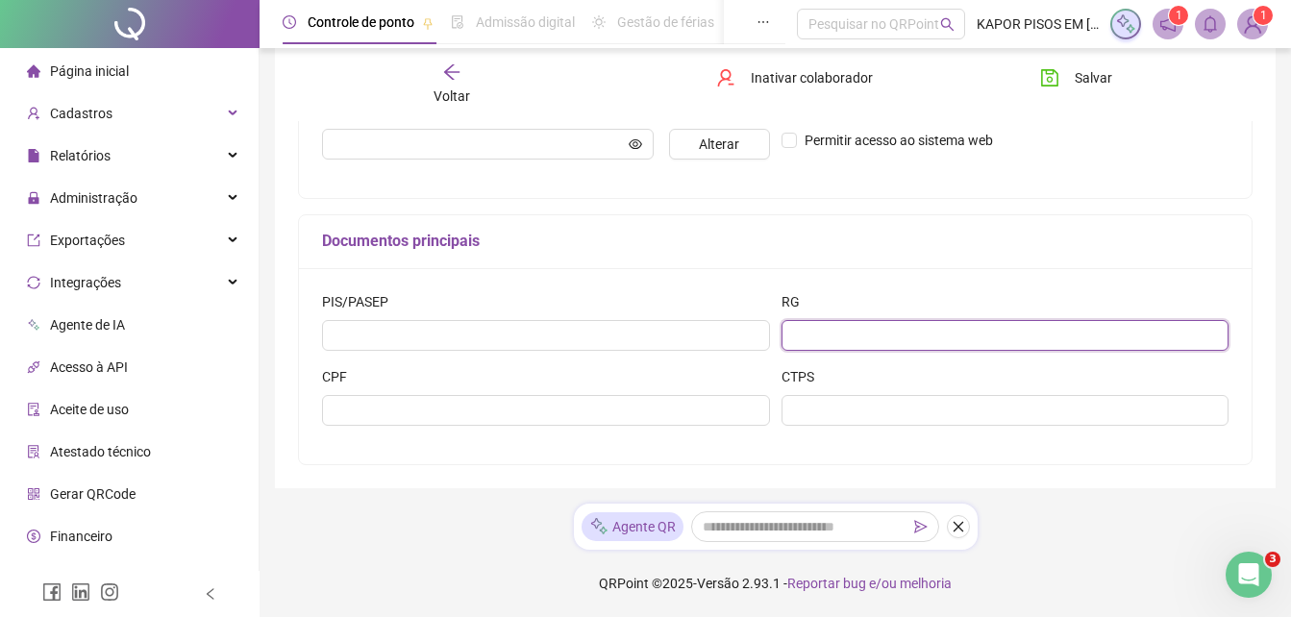
click at [924, 332] on input "text" at bounding box center [1005, 335] width 448 height 31
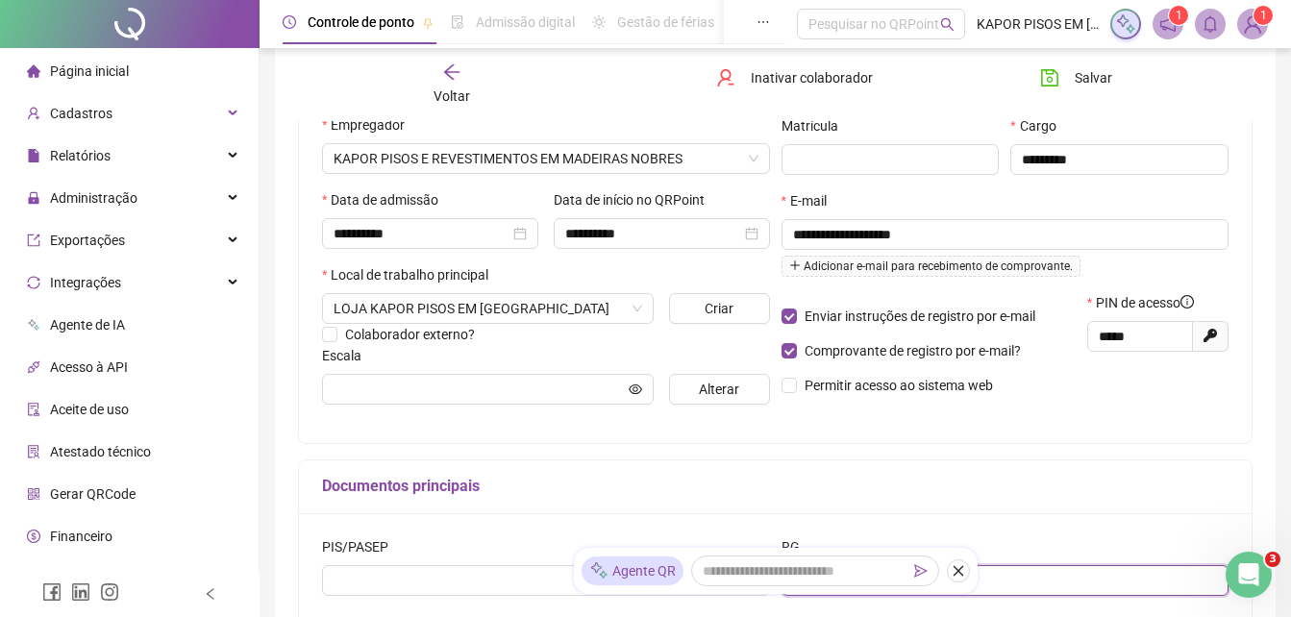
scroll to position [45, 0]
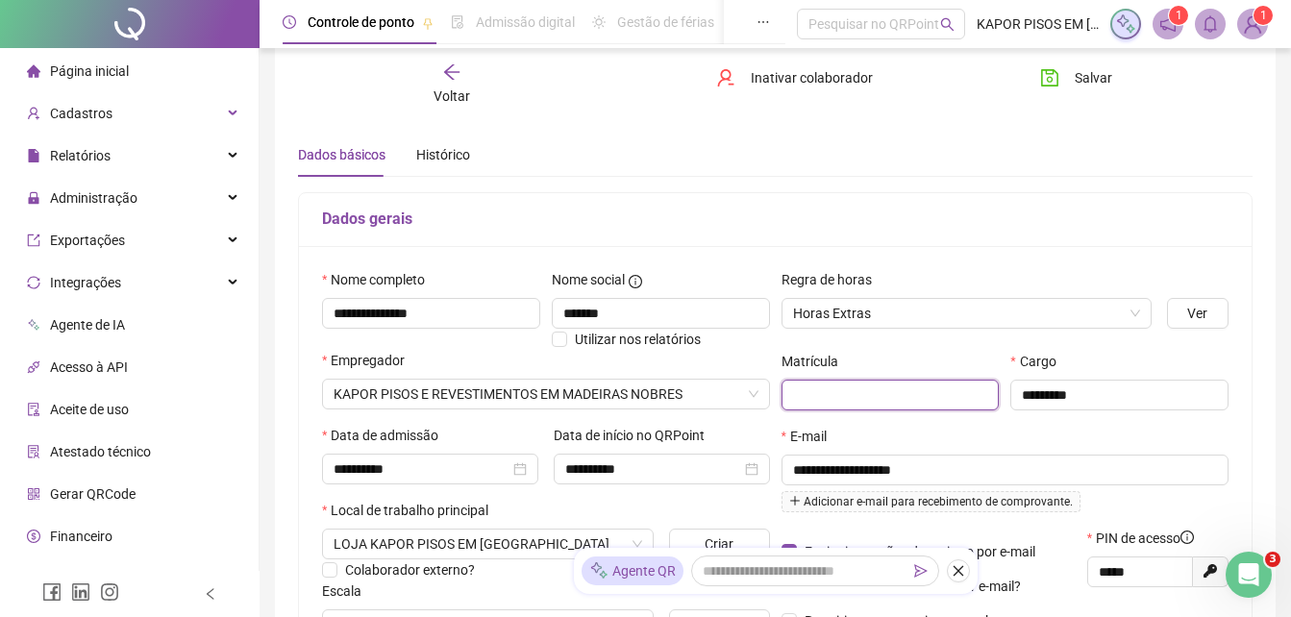
click at [883, 383] on input "text" at bounding box center [890, 395] width 218 height 31
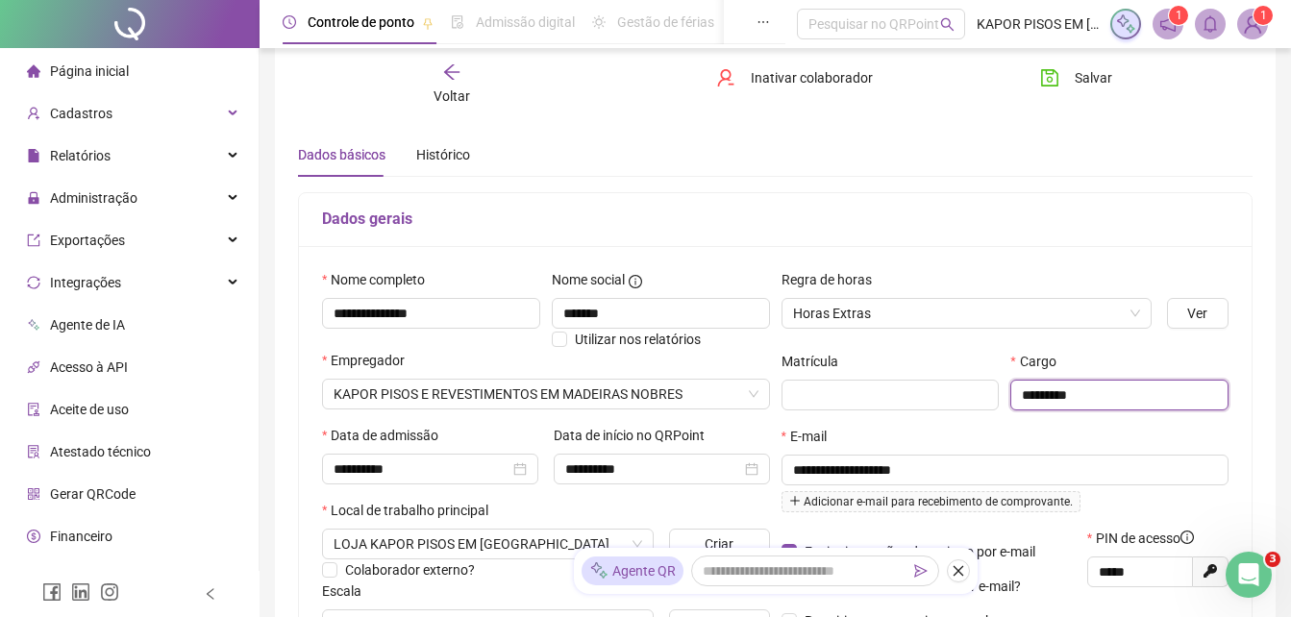
click at [1146, 392] on input "*********" at bounding box center [1119, 395] width 218 height 31
click at [1015, 358] on label "Cargo" at bounding box center [1039, 361] width 58 height 21
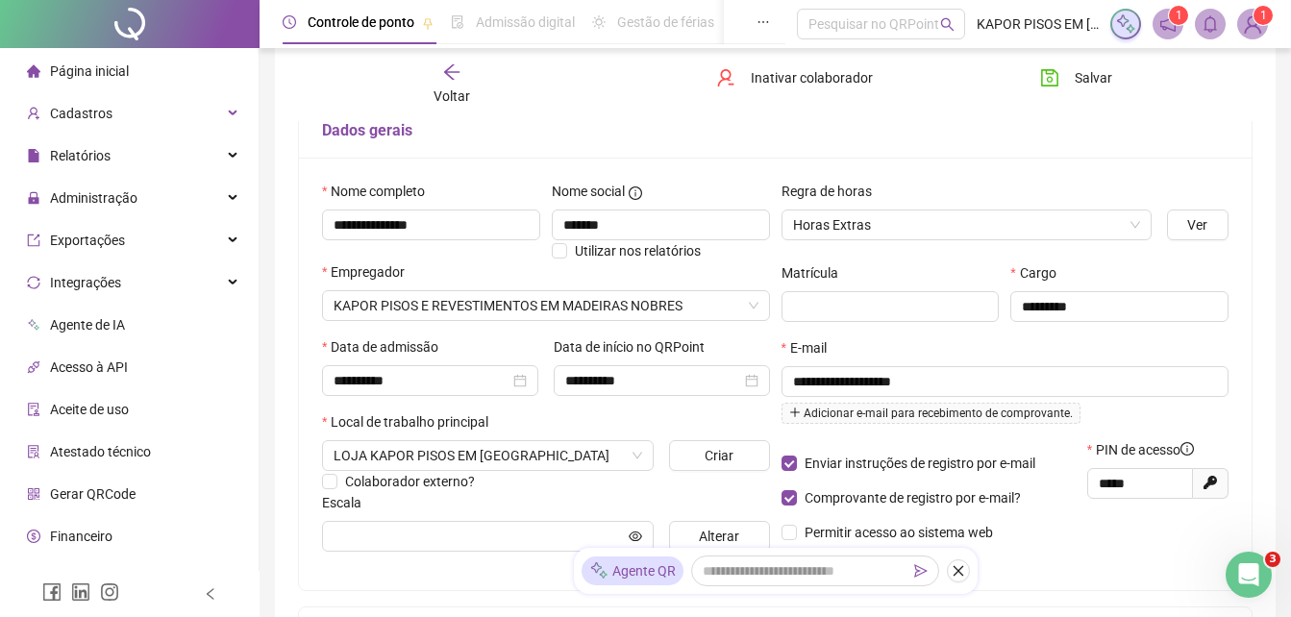
scroll to position [237, 0]
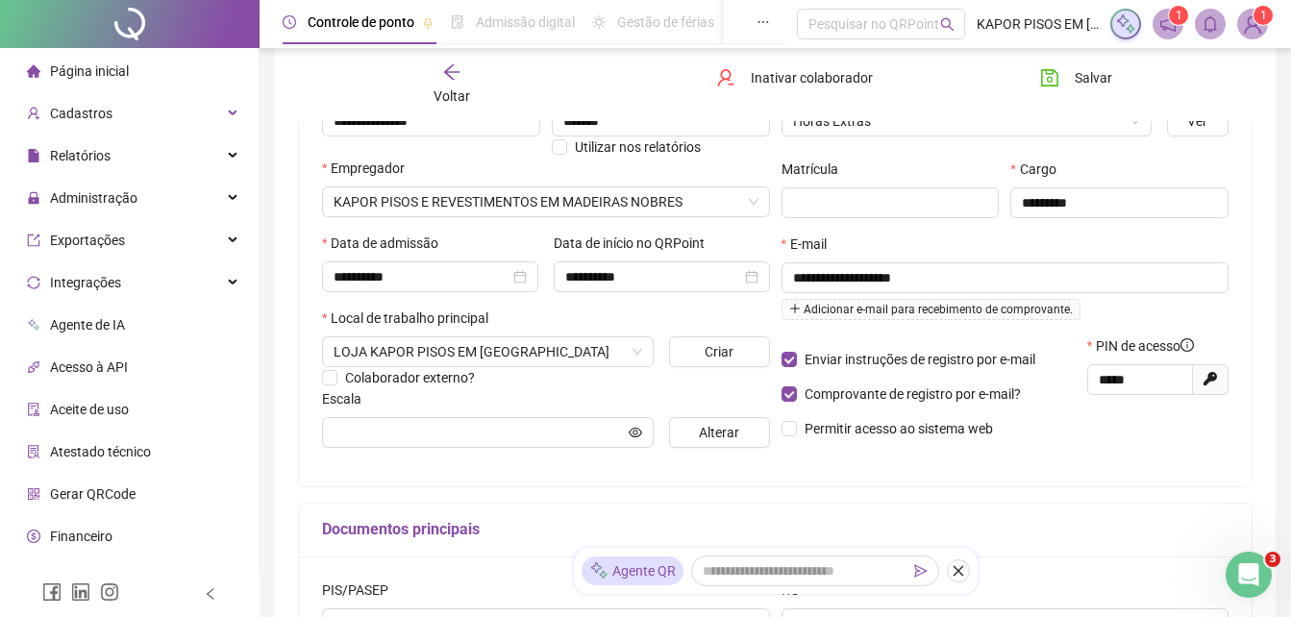
click at [498, 367] on div "Colaborador externo?" at bounding box center [546, 377] width 448 height 21
click at [643, 257] on div "Data de início no QRPoint" at bounding box center [662, 247] width 216 height 29
click at [659, 276] on input "**********" at bounding box center [653, 276] width 176 height 21
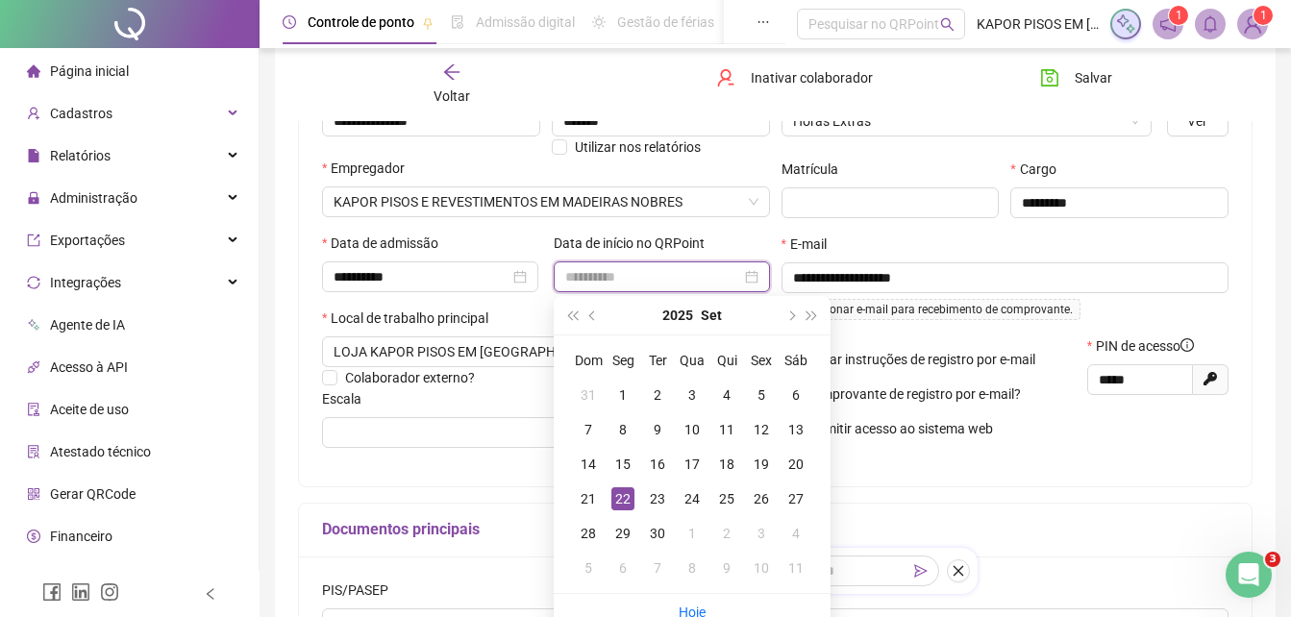
type input "**********"
click at [629, 494] on div "22" at bounding box center [622, 498] width 23 height 23
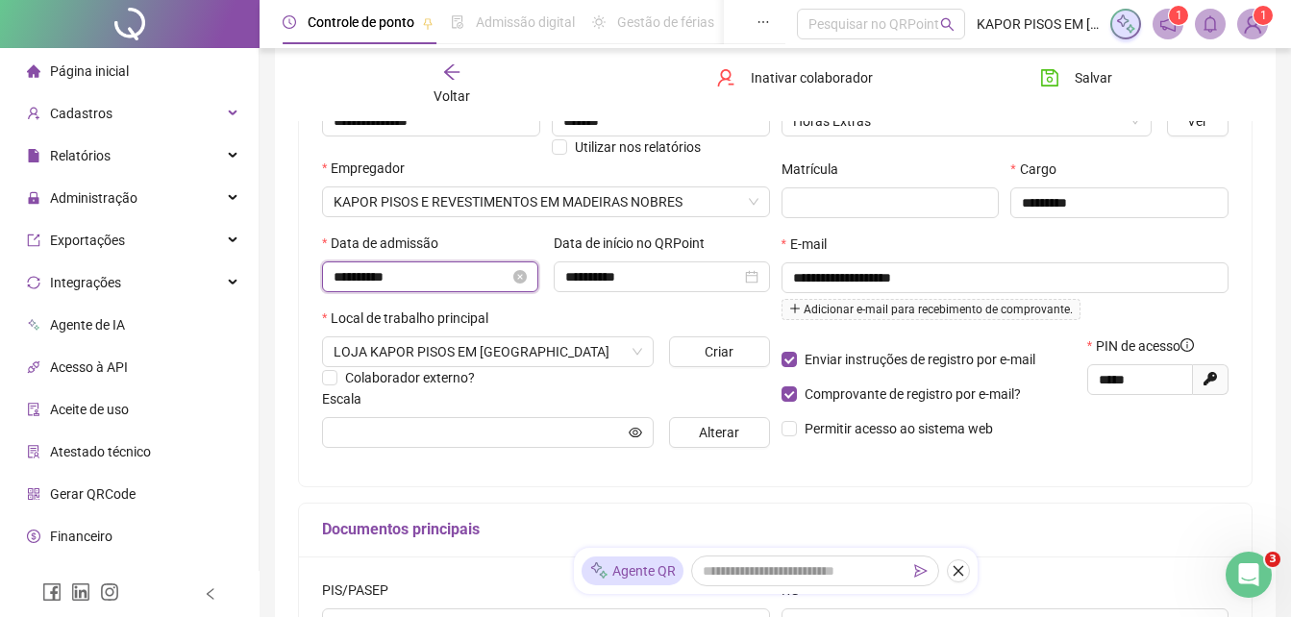
click at [476, 277] on input "**********" at bounding box center [421, 276] width 176 height 21
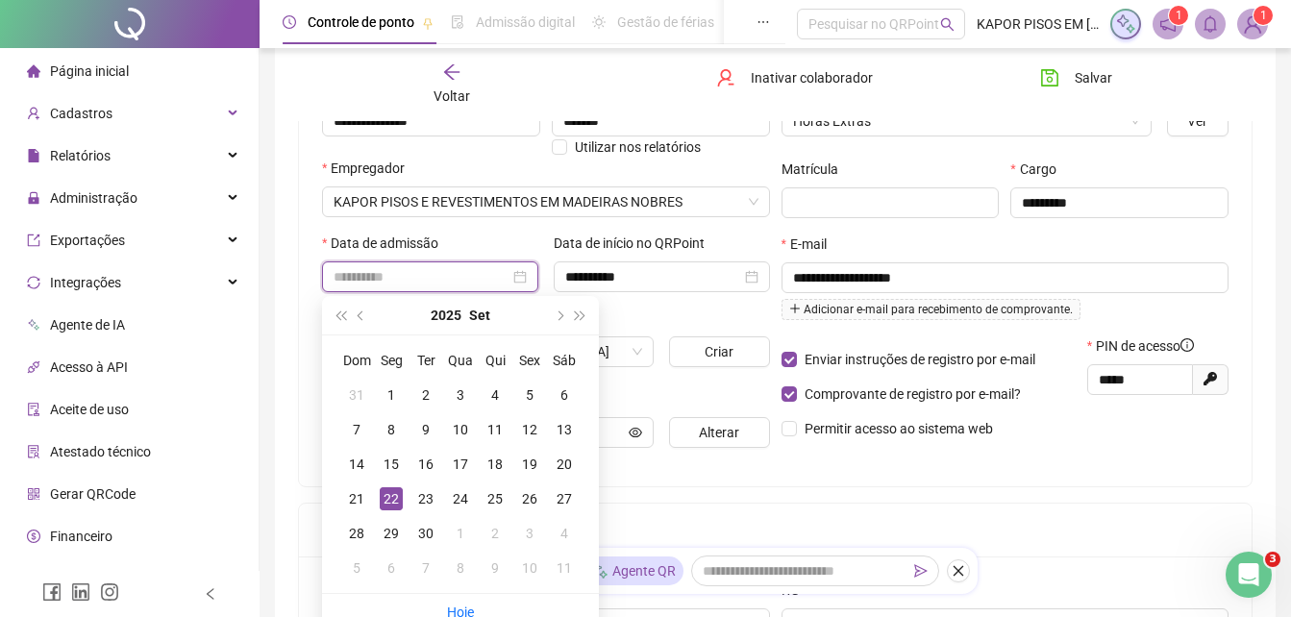
type input "**********"
click at [394, 495] on div "22" at bounding box center [391, 498] width 23 height 23
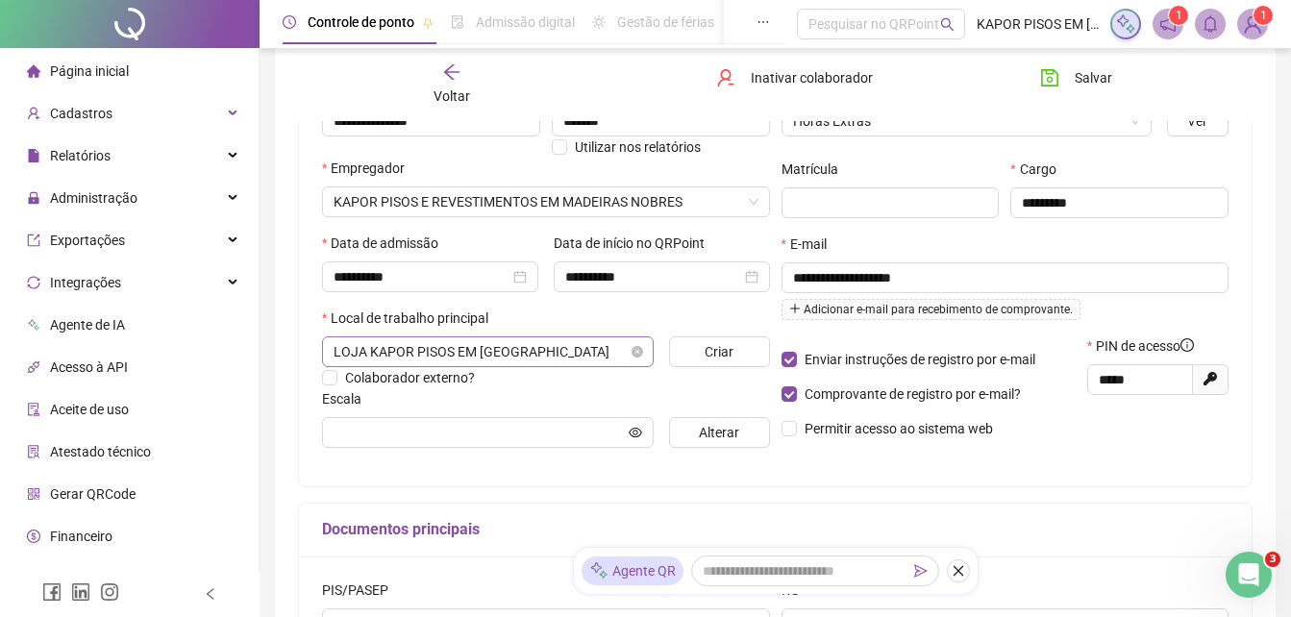
click at [536, 348] on span "LOJA KAPOR PISOS EM [GEOGRAPHIC_DATA]" at bounding box center [487, 351] width 309 height 29
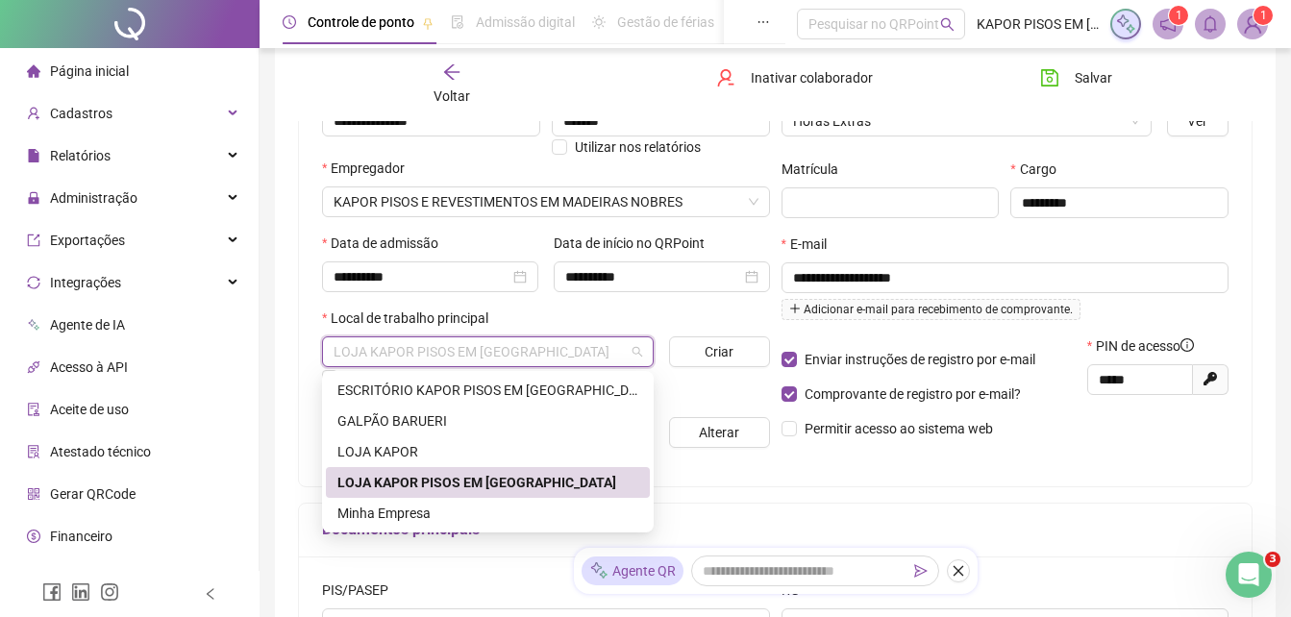
click at [411, 477] on div "LOJA KAPOR PISOS EM [GEOGRAPHIC_DATA]" at bounding box center [487, 482] width 301 height 21
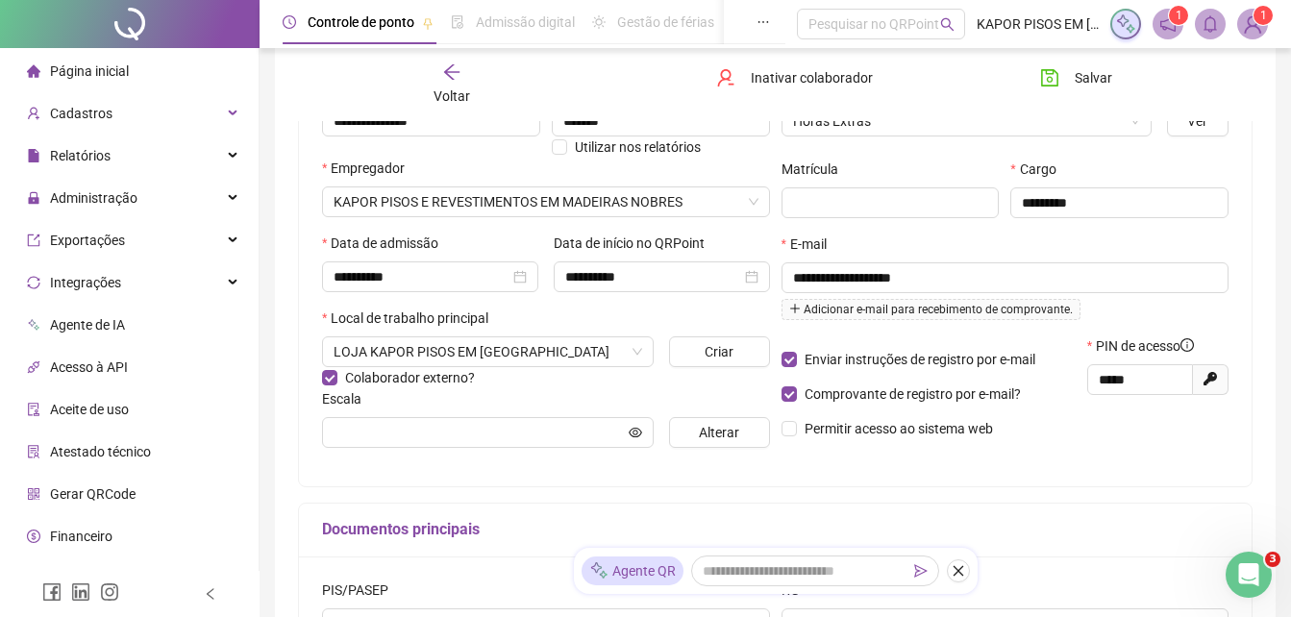
click at [321, 379] on div "**********" at bounding box center [545, 270] width 459 height 386
click at [406, 434] on input "text" at bounding box center [478, 432] width 291 height 21
click at [639, 432] on icon "eye" at bounding box center [635, 432] width 13 height 13
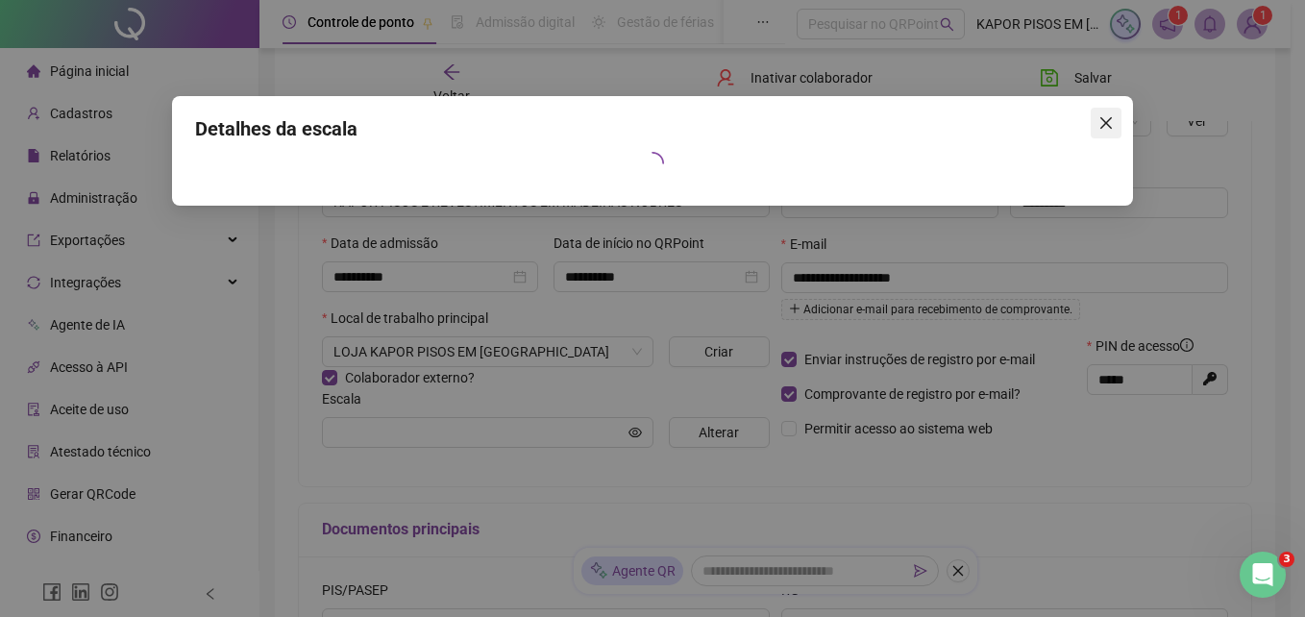
click at [1096, 121] on span "Close" at bounding box center [1106, 122] width 31 height 15
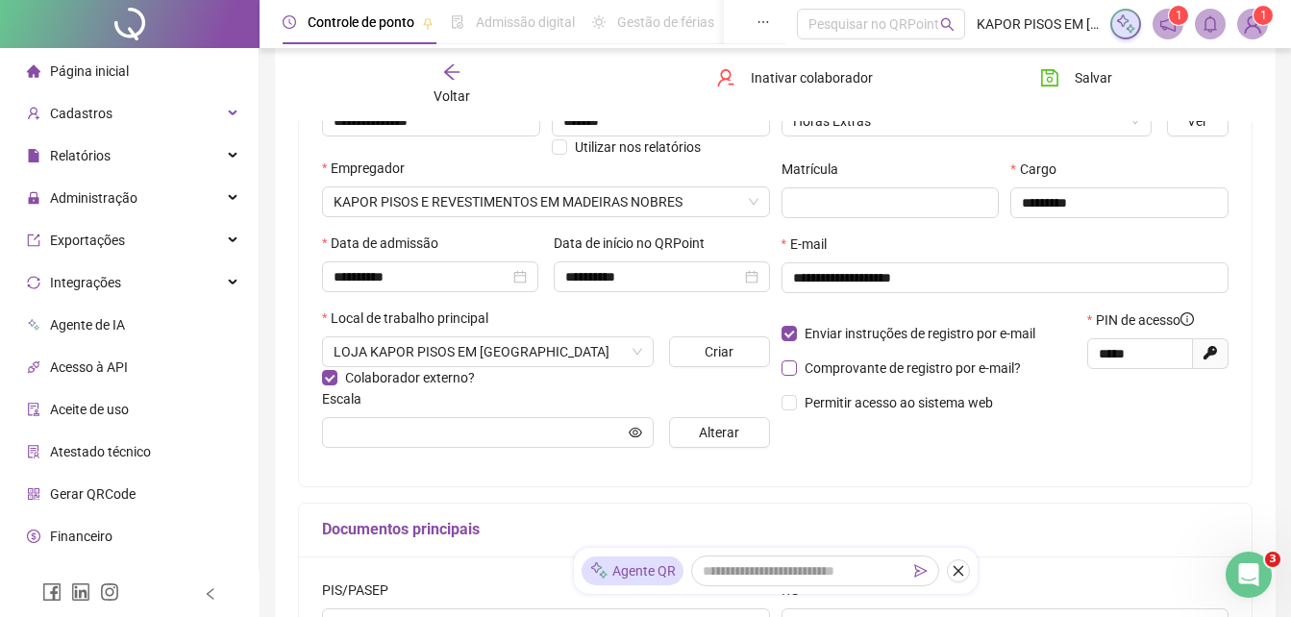
click at [797, 367] on span "Comprovante de registro por e-mail?" at bounding box center [913, 368] width 232 height 21
click at [365, 423] on input "text" at bounding box center [478, 432] width 291 height 21
click at [510, 442] on input "text" at bounding box center [478, 432] width 291 height 21
